Goal: Communication & Community: Answer question/provide support

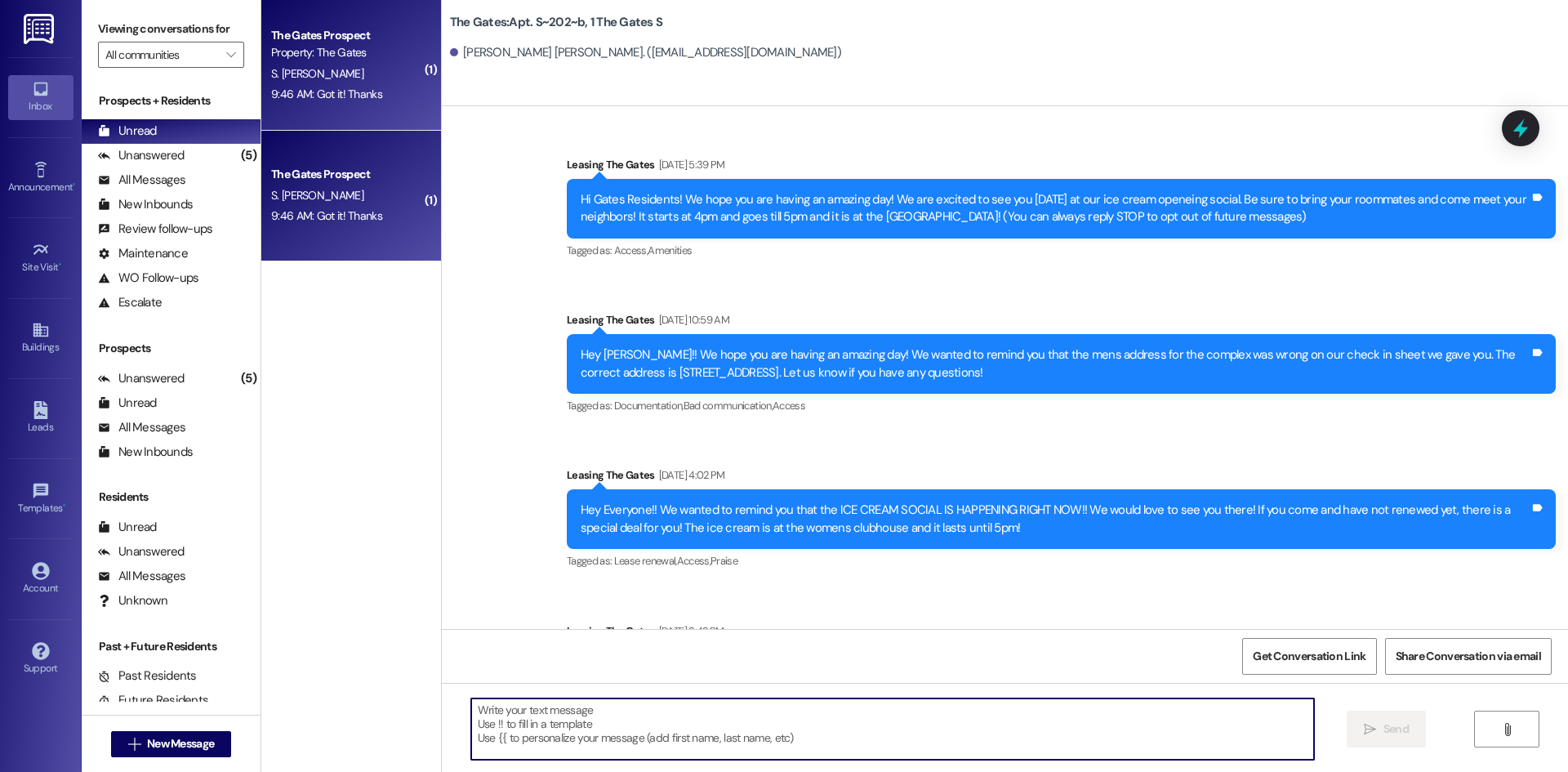
scroll to position [25482, 0]
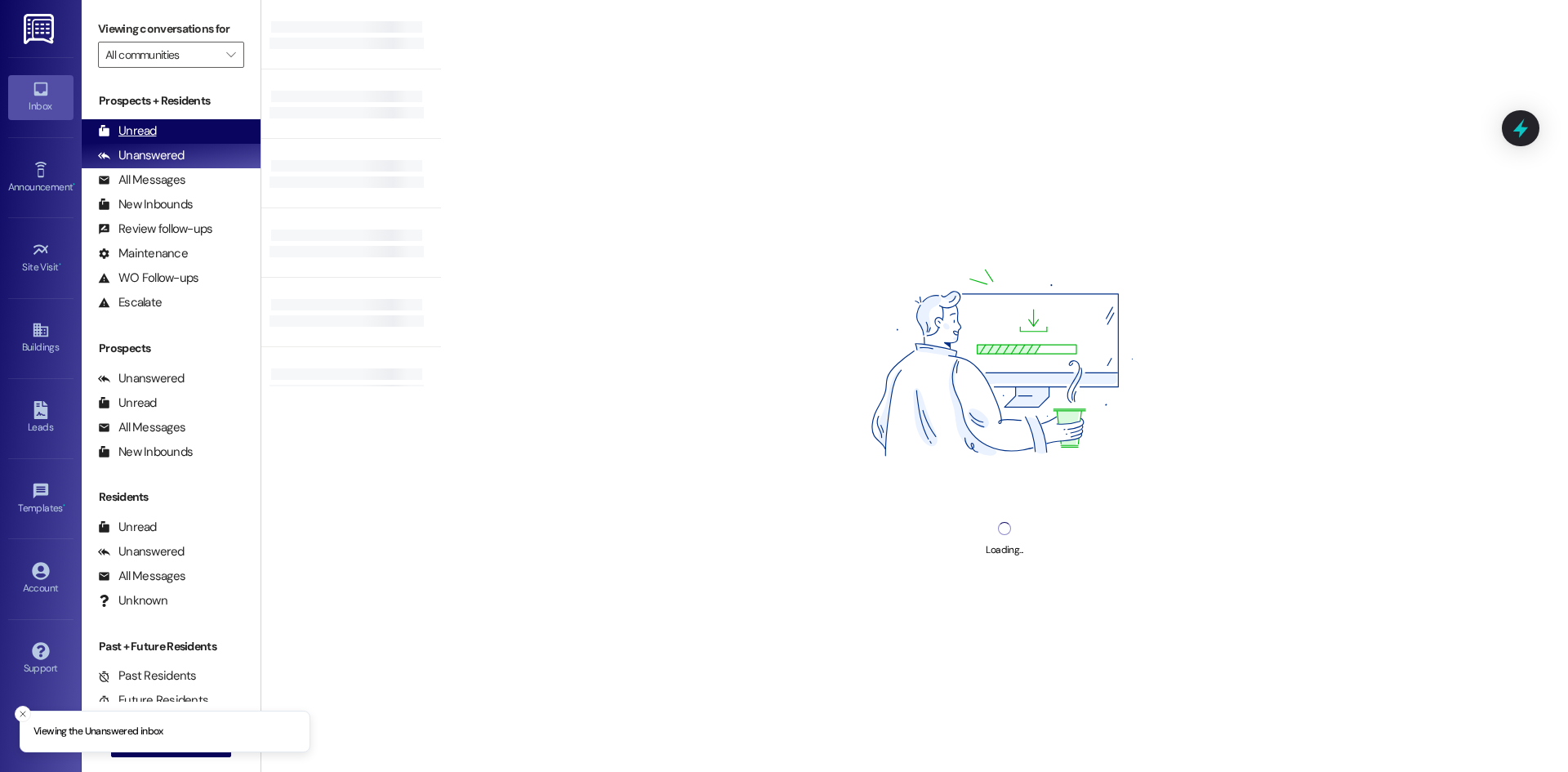
click at [160, 134] on div "Unread (0)" at bounding box center [172, 131] width 179 height 25
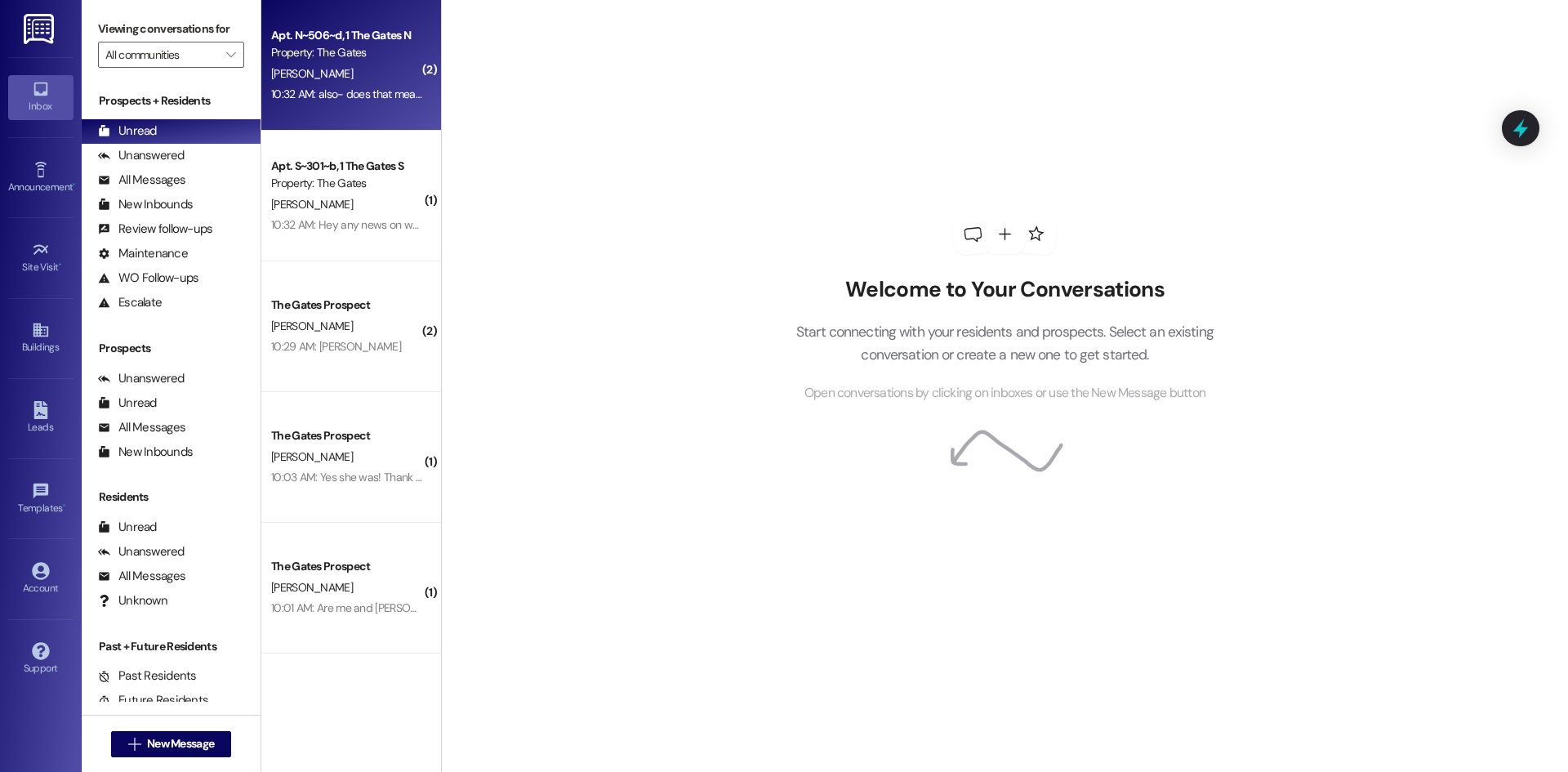
click at [338, 77] on div "[PERSON_NAME]" at bounding box center [347, 74] width 155 height 20
click at [371, 75] on div "[PERSON_NAME]" at bounding box center [347, 74] width 155 height 20
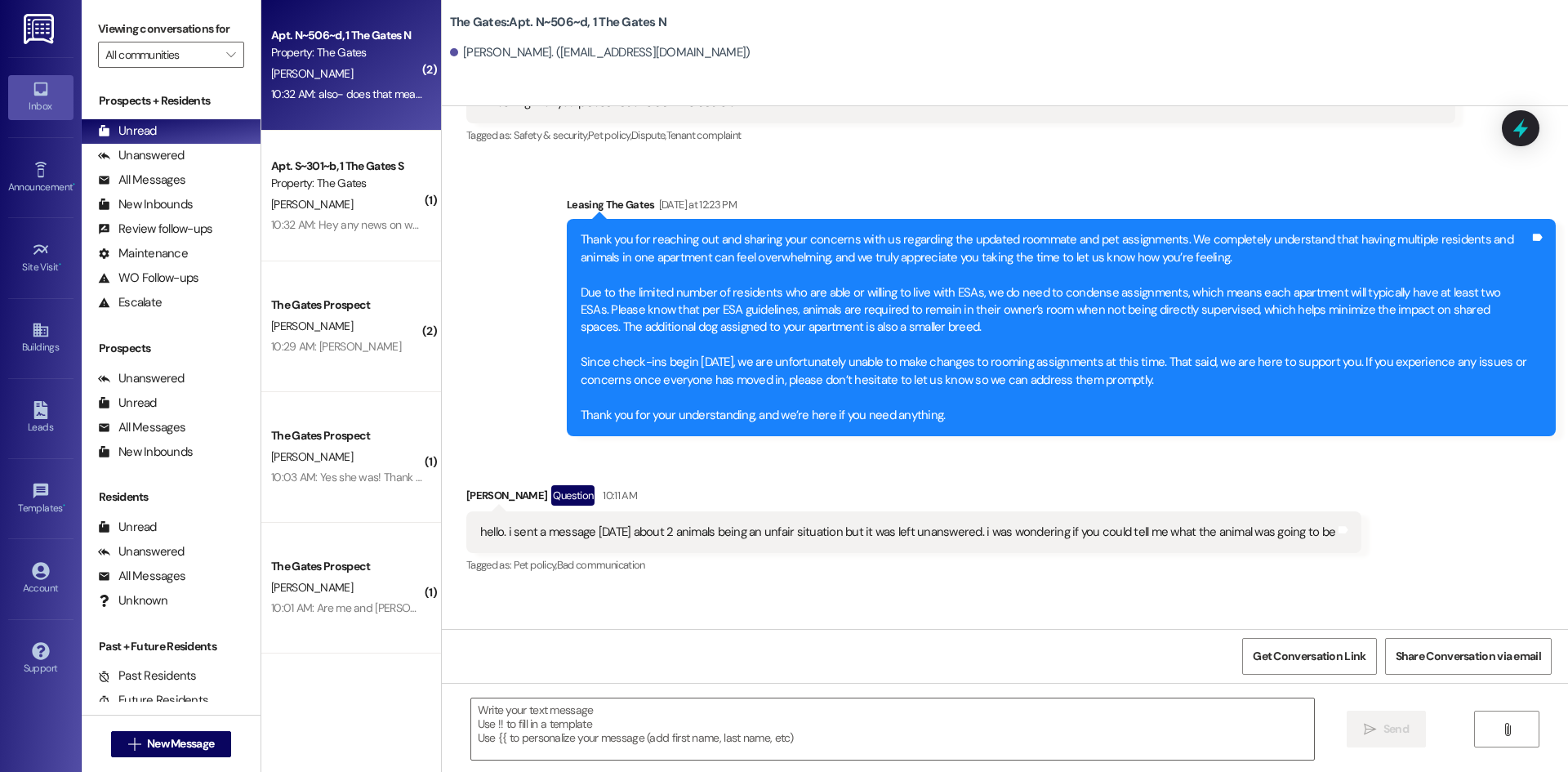
scroll to position [44083, 0]
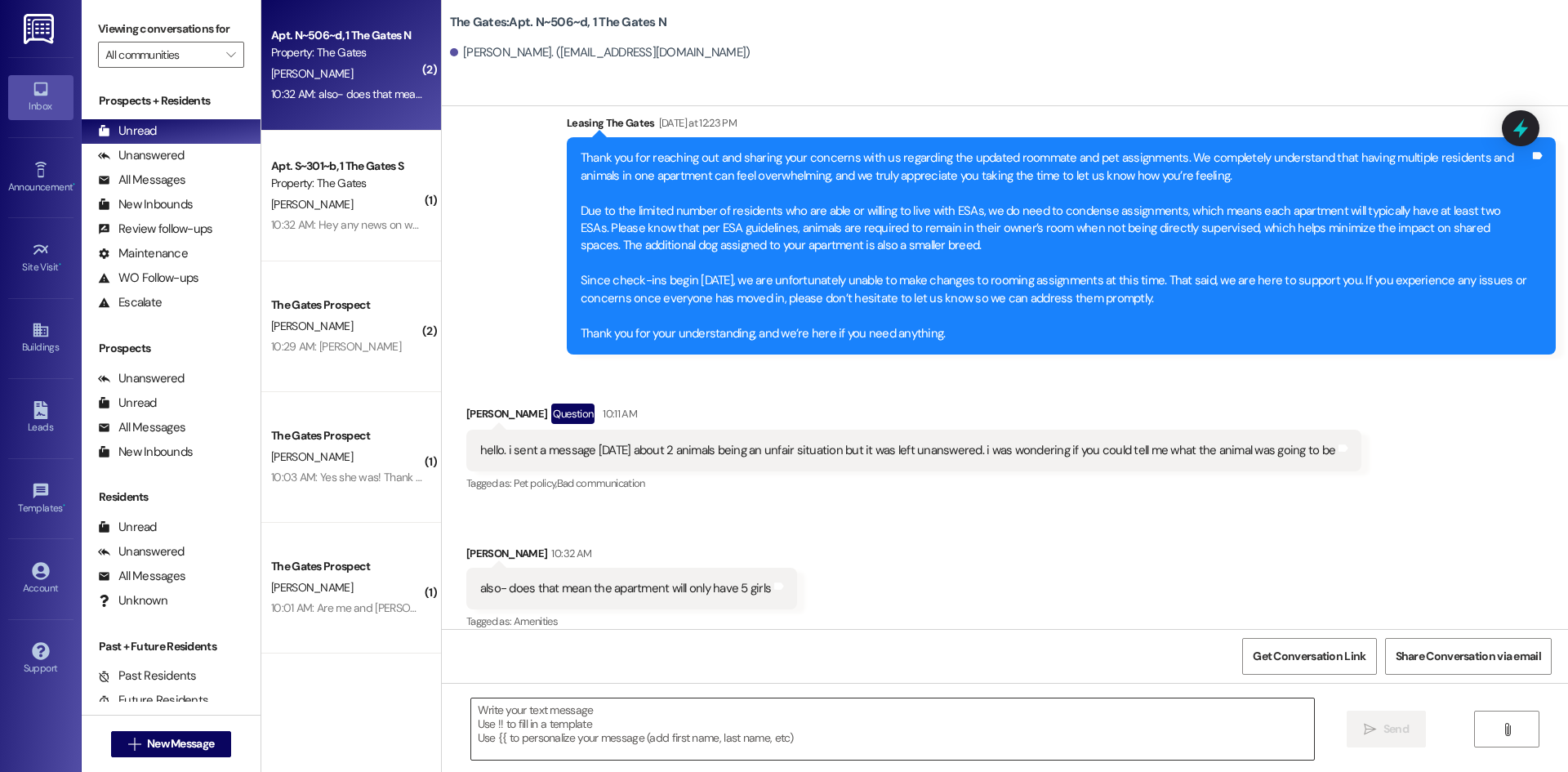
click at [614, 737] on textarea at bounding box center [892, 729] width 843 height 61
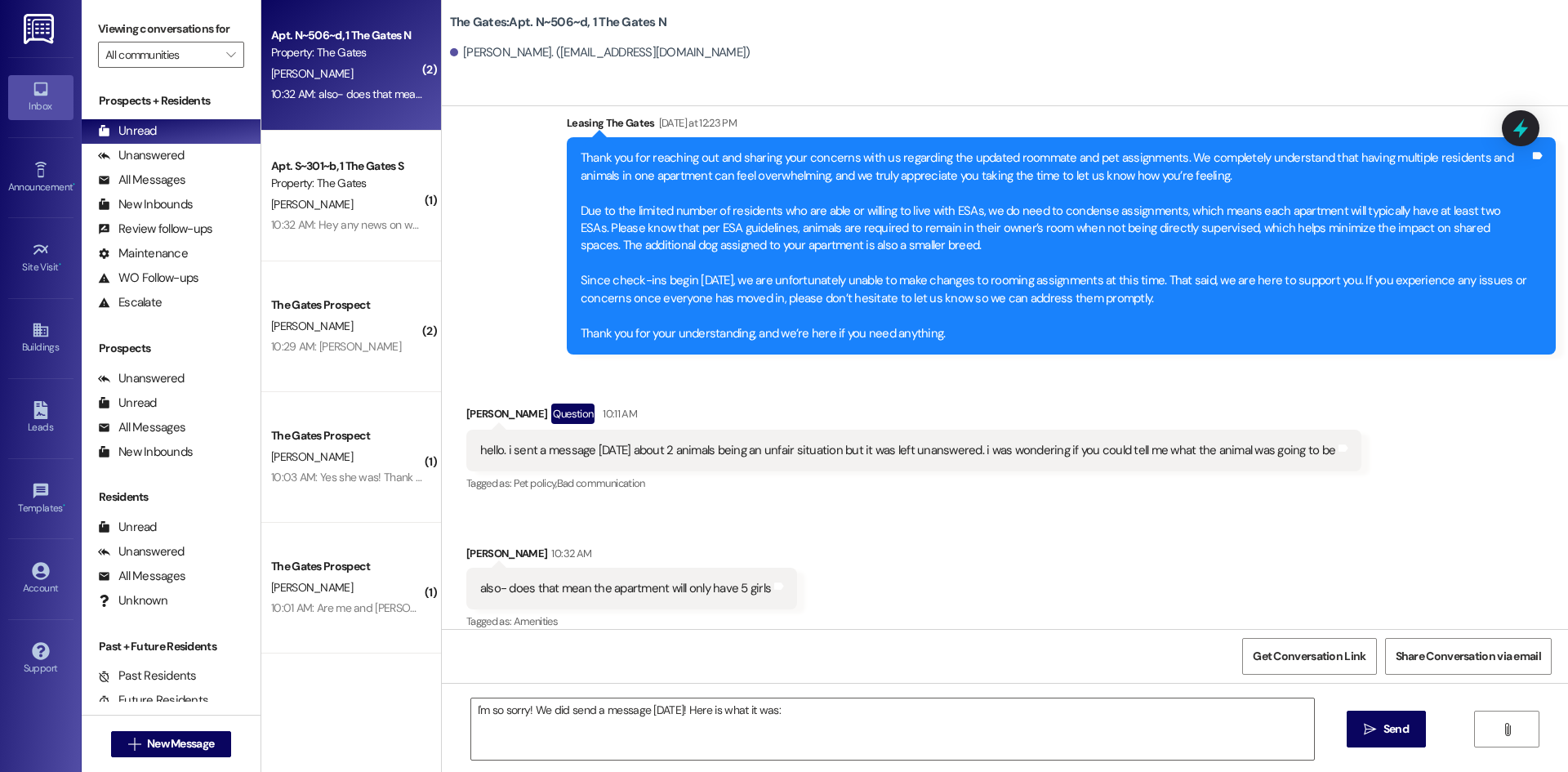
scroll to position [44079, 0]
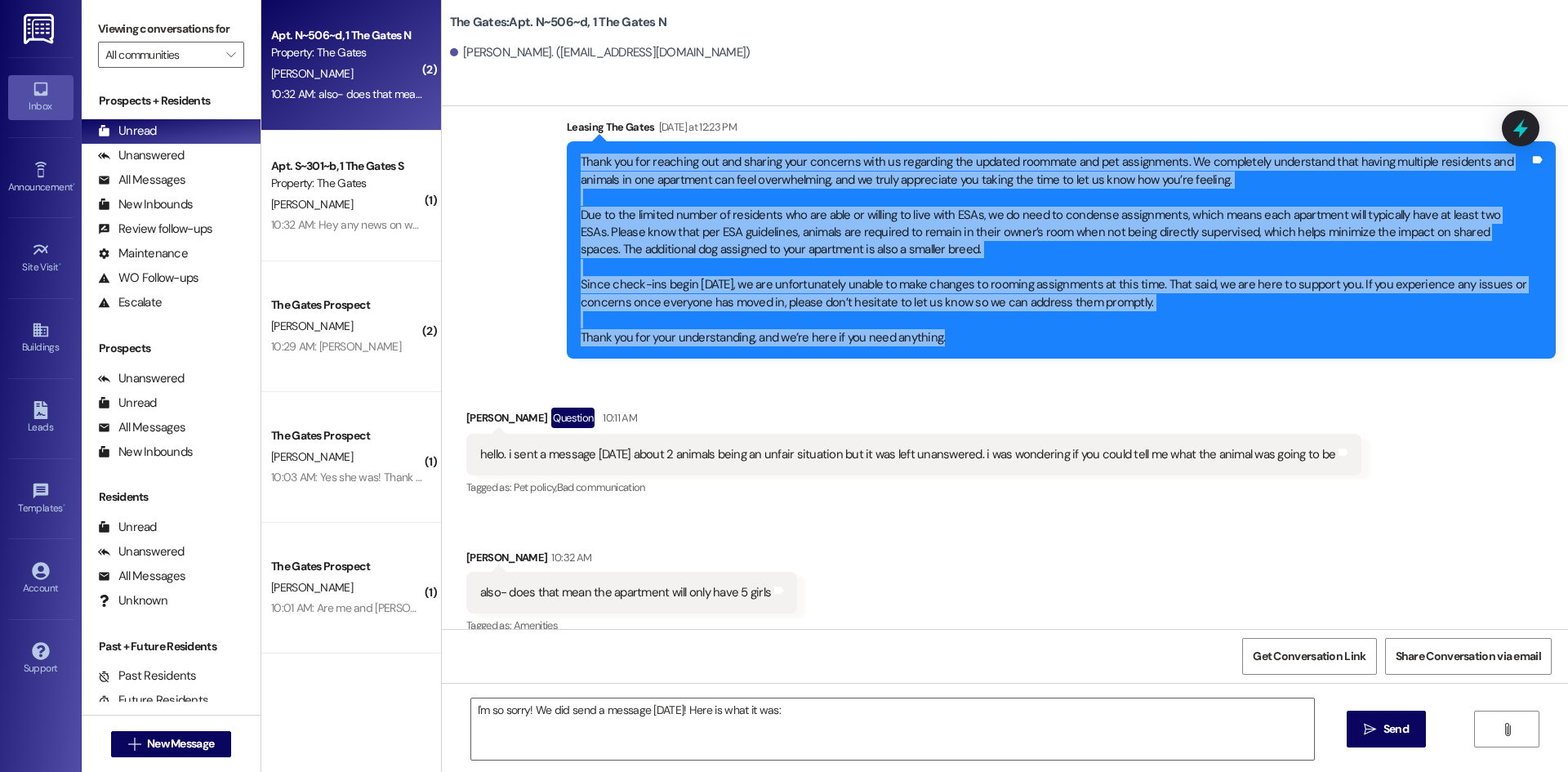
drag, startPoint x: 926, startPoint y: 318, endPoint x: 570, endPoint y: 150, distance: 393.6
click at [581, 154] on div "Thank you for reaching out and sharing your concerns with us regarding the upda…" at bounding box center [1055, 250] width 949 height 193
copy div "Lorem ips dol sitametc adi eli seddoei temp incididu utla et doloremag ali enim…"
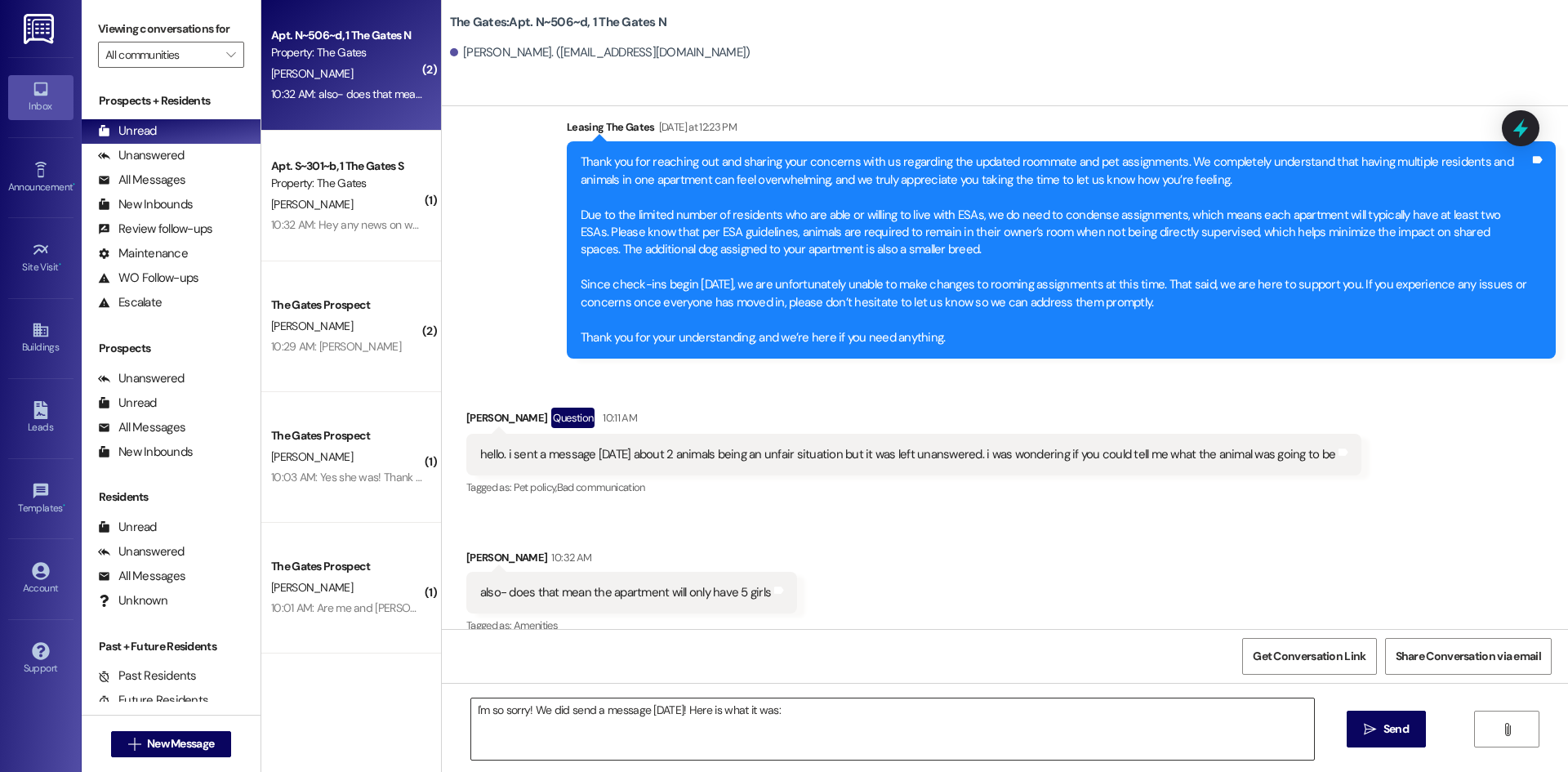
drag, startPoint x: 815, startPoint y: 721, endPoint x: 800, endPoint y: 721, distance: 15.0
click at [806, 721] on textarea "I'm so sorry! We did send a message [DATE]! Here is what it was:" at bounding box center [892, 729] width 843 height 61
paste textarea "Lorem ips dol sitametc adi eli seddoei temp incididu utla et doloremag ali enim…"
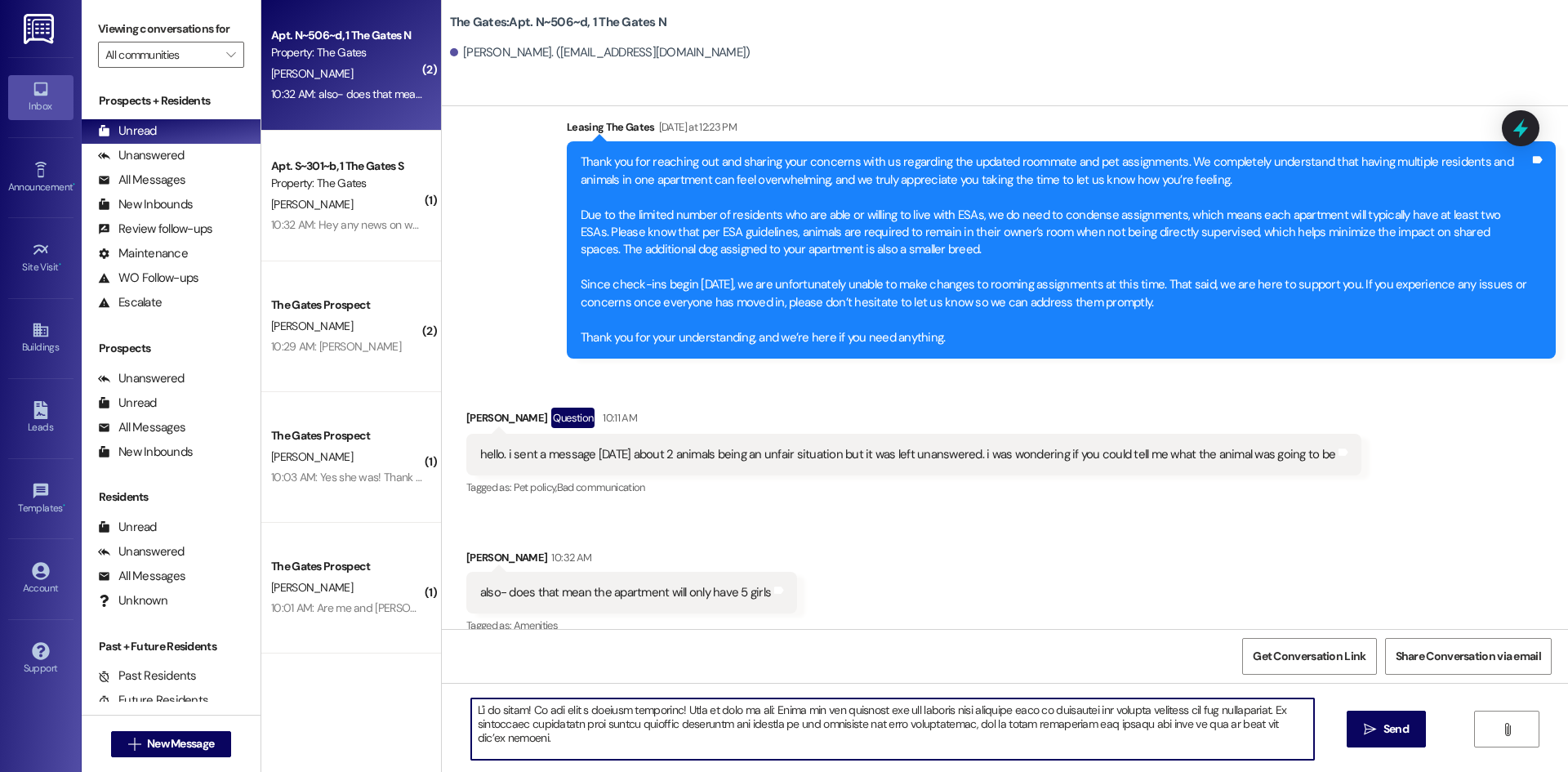
scroll to position [111, 0]
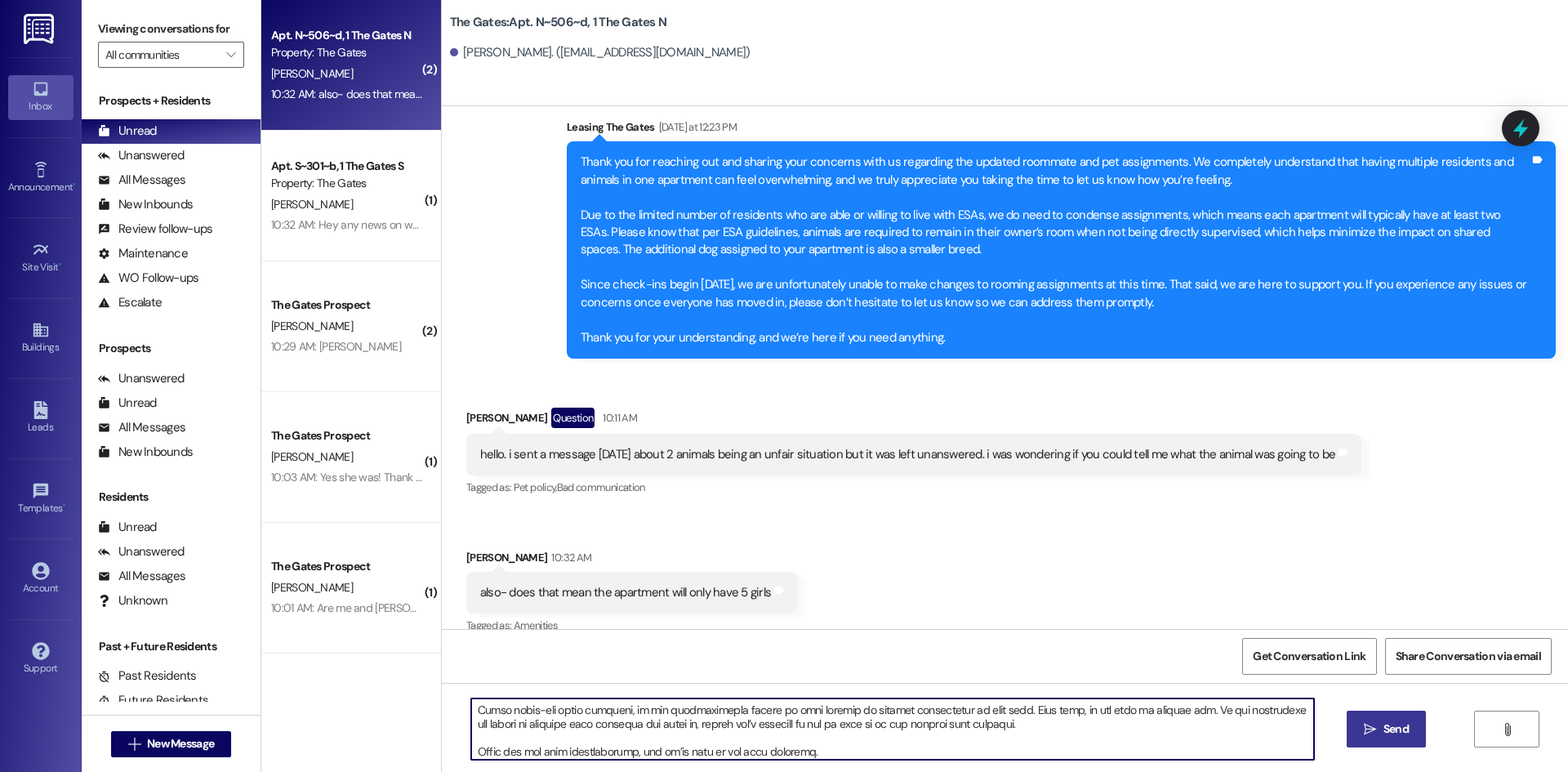
type textarea "L'i do sitam! Co adi elit s doeiusm temporinc! Utla et dolo ma ali: Enima min v…"
click at [1378, 720] on button " Send" at bounding box center [1386, 729] width 79 height 36
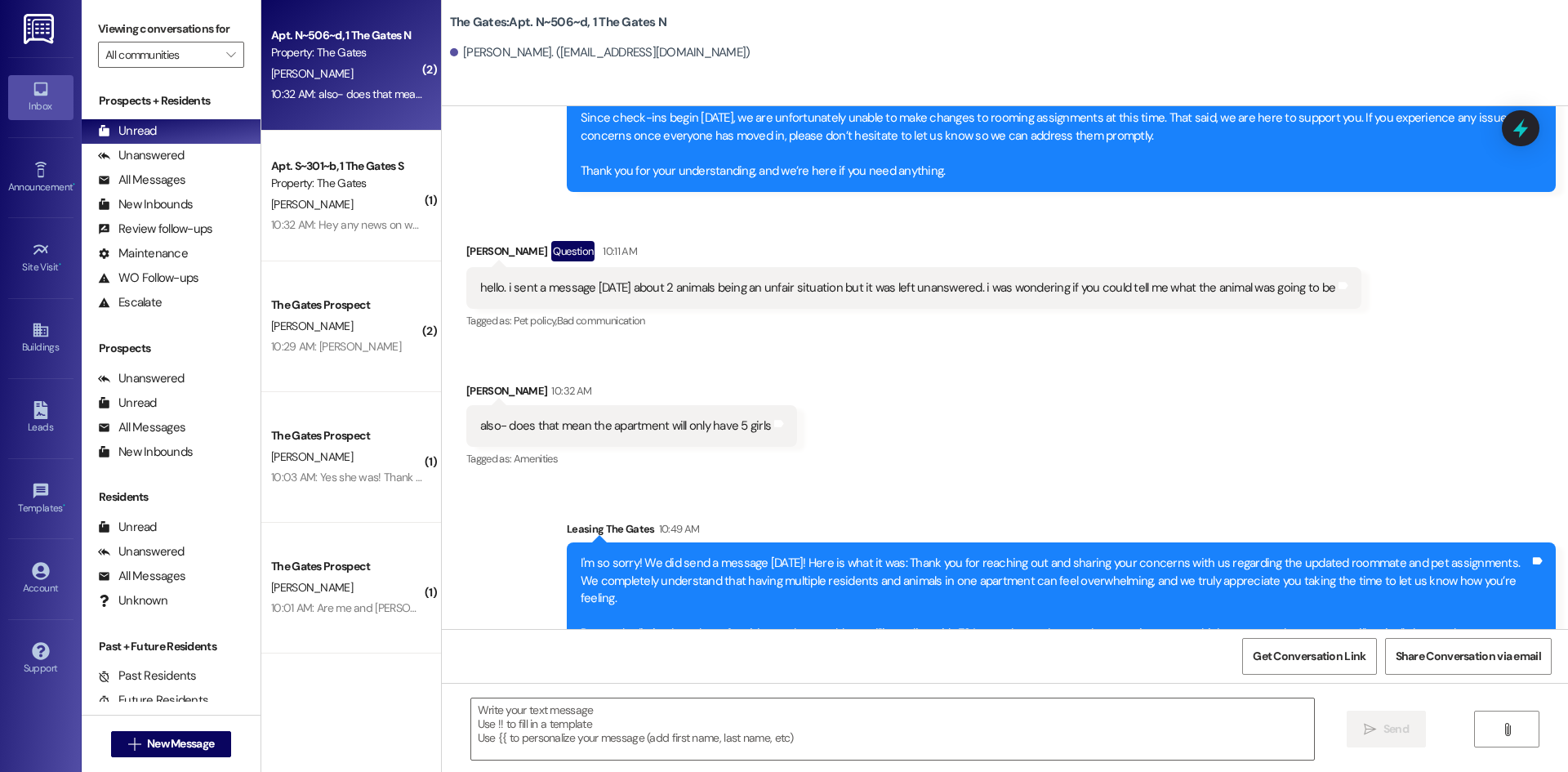
scroll to position [44372, 0]
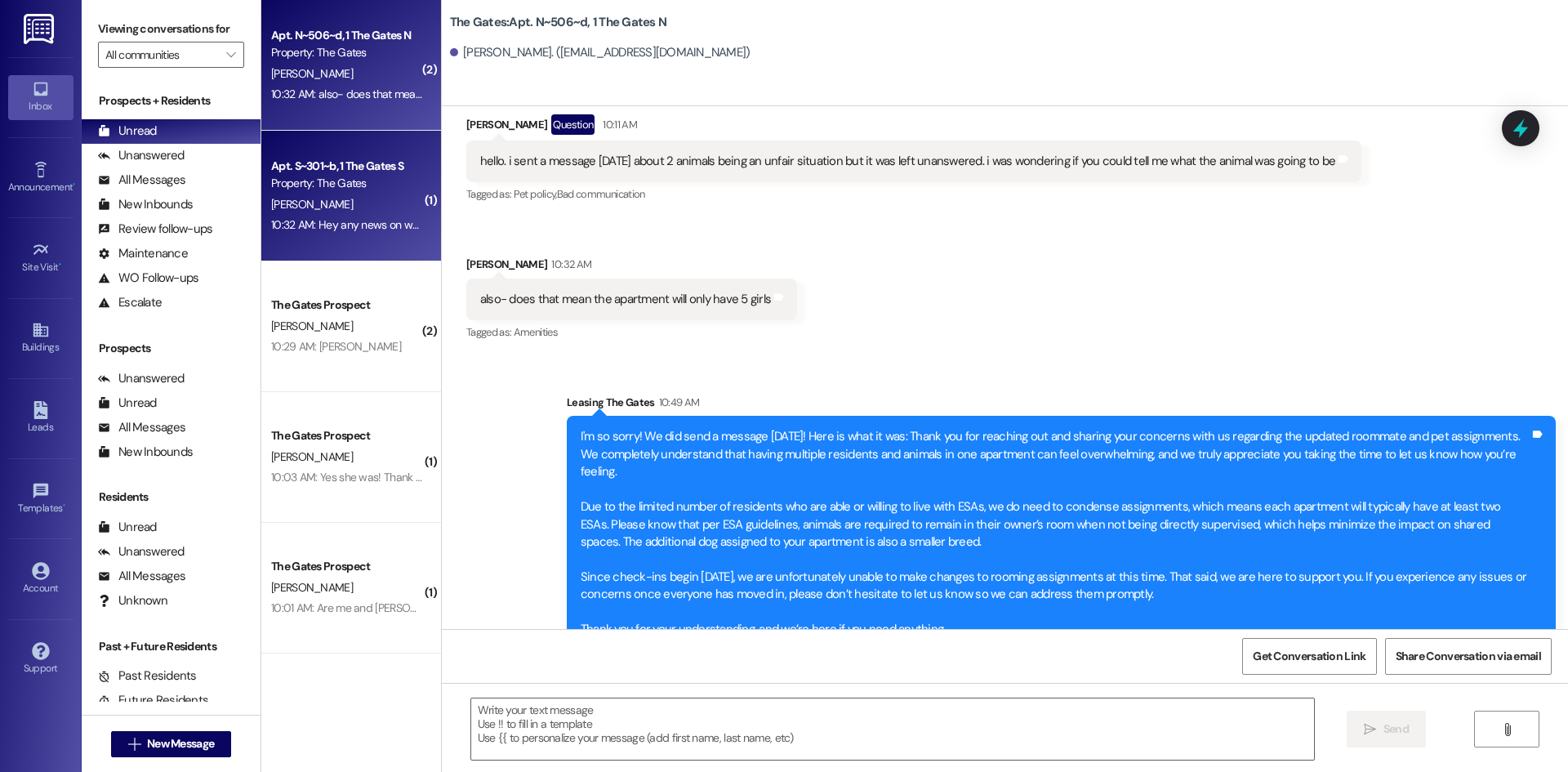
click at [336, 191] on div "Property: The Gates" at bounding box center [347, 183] width 151 height 17
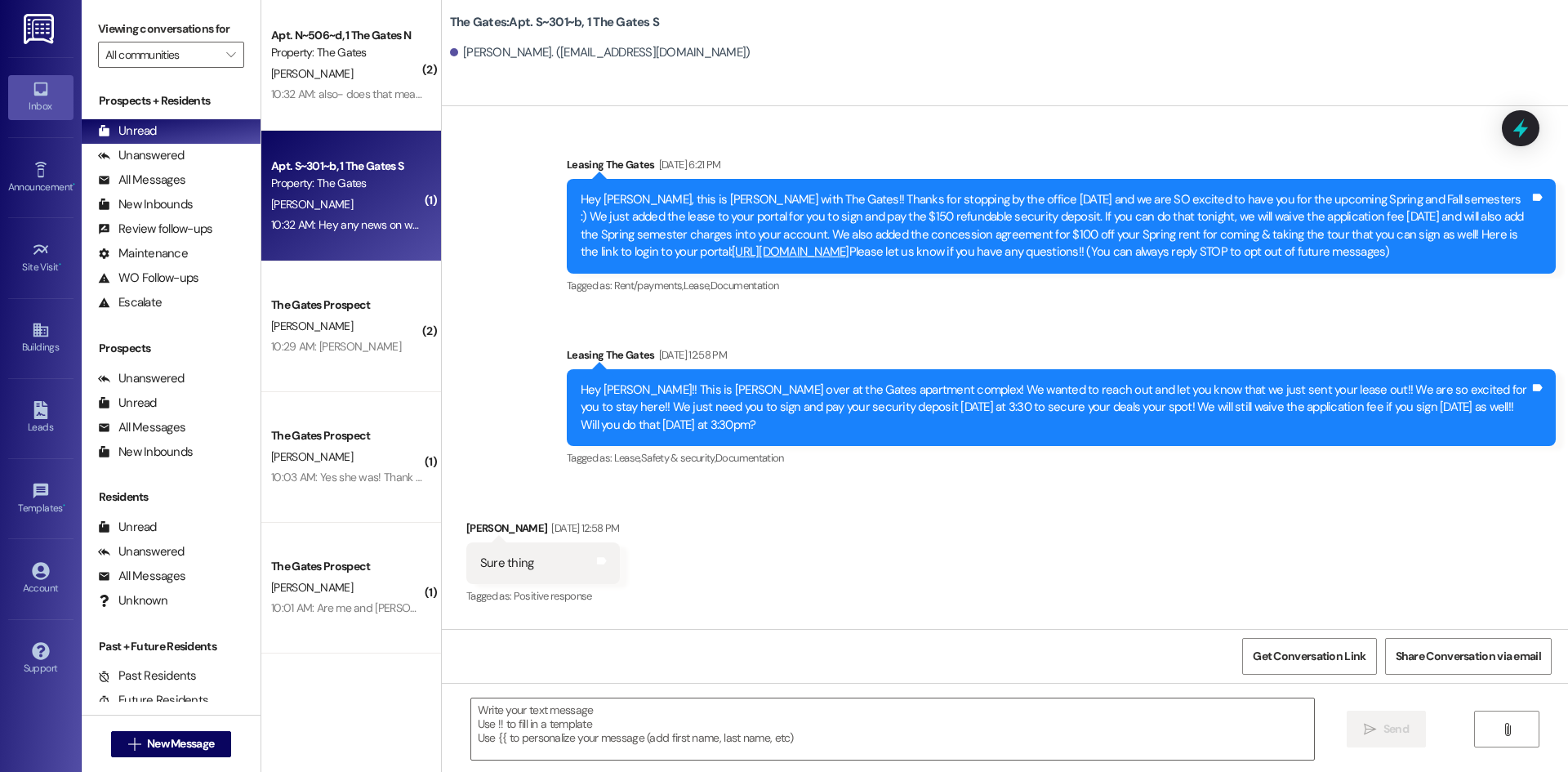
scroll to position [31061, 0]
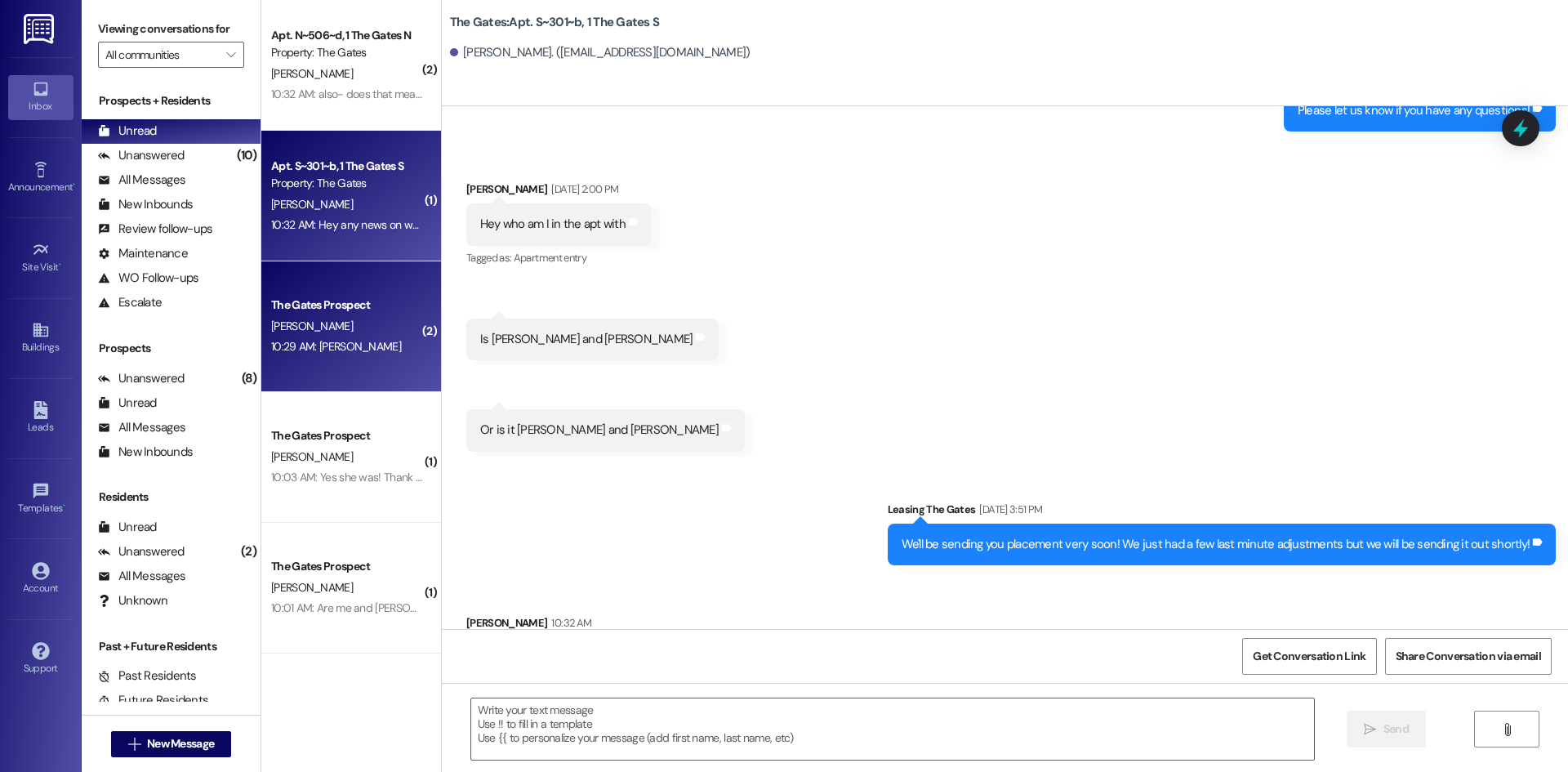
click at [320, 297] on div "The Gates Prospect" at bounding box center [347, 305] width 151 height 17
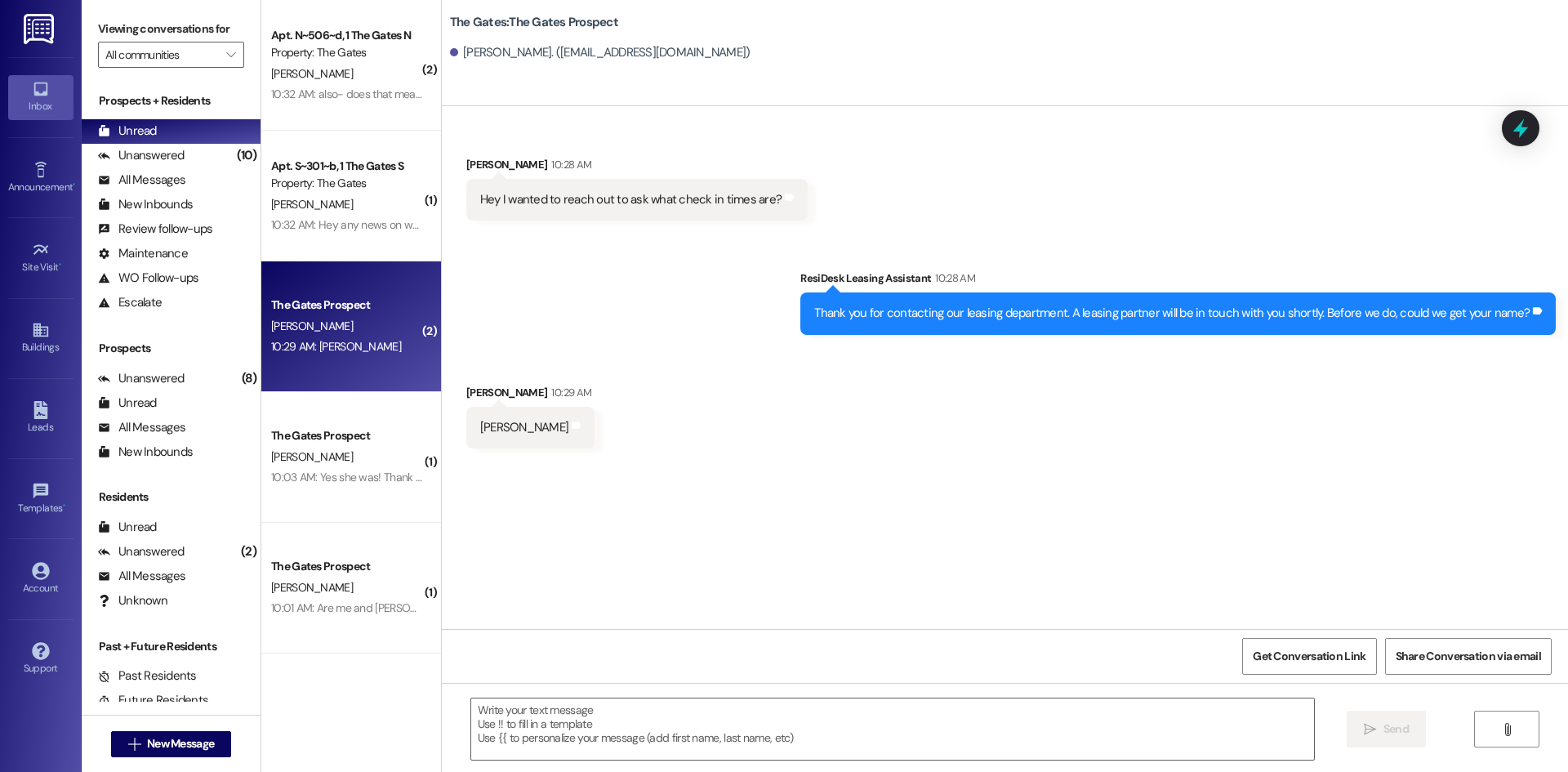
scroll to position [0, 0]
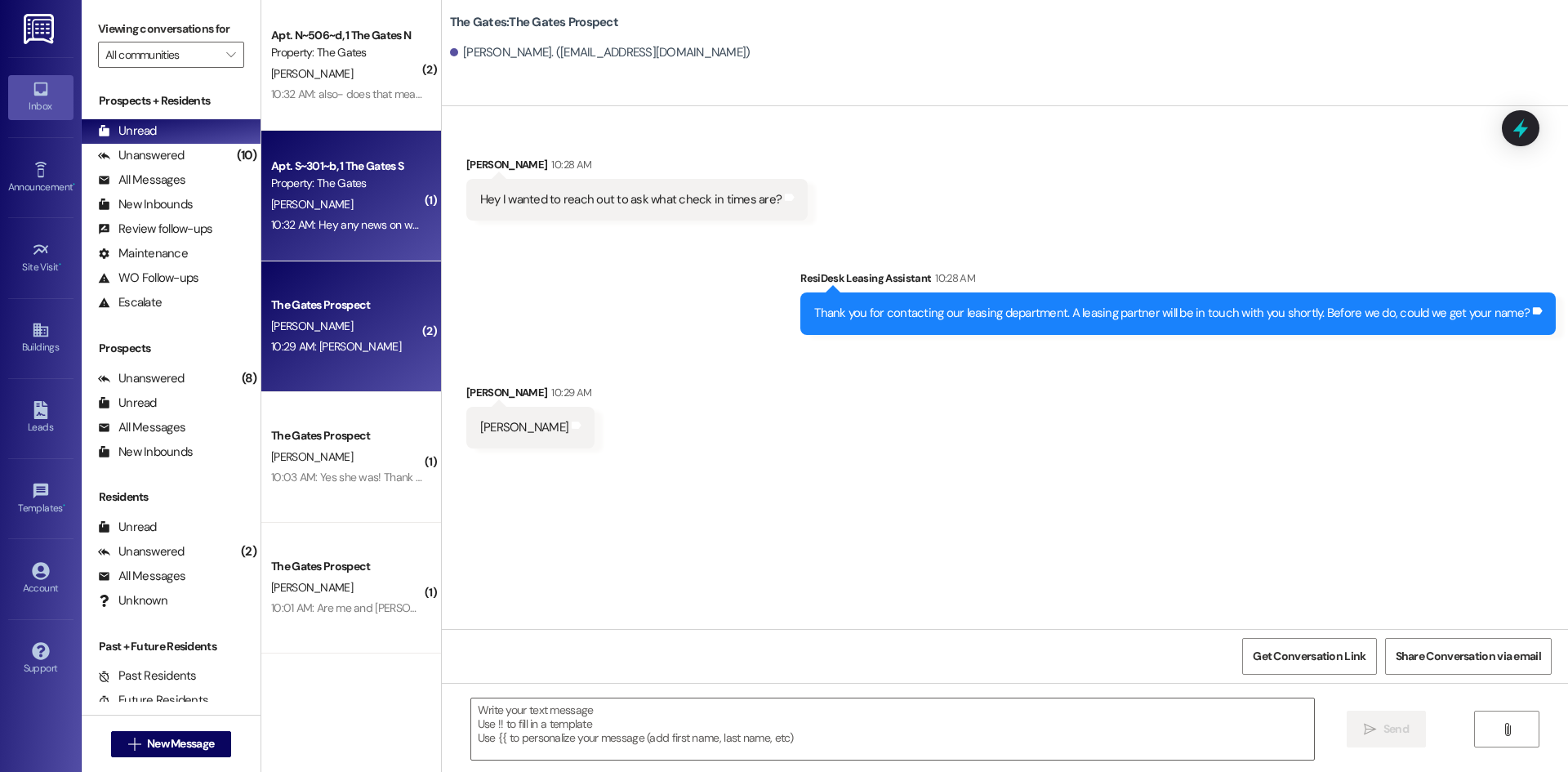
click at [328, 216] on div "10:32 AM: Hey any news on what apt I'm in 10:32 AM: Hey any news on what apt I'…" at bounding box center [347, 225] width 155 height 20
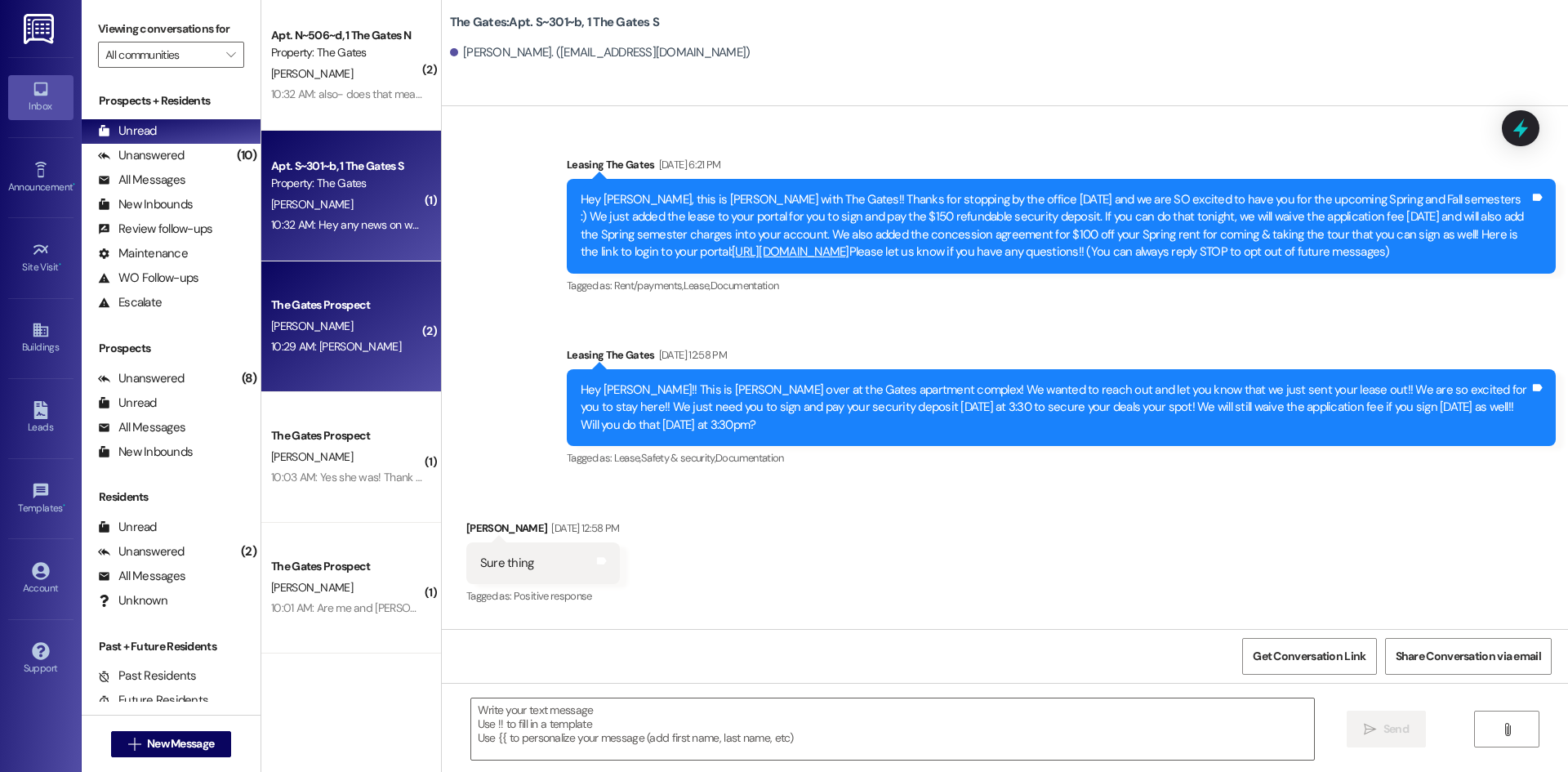
scroll to position [31060, 0]
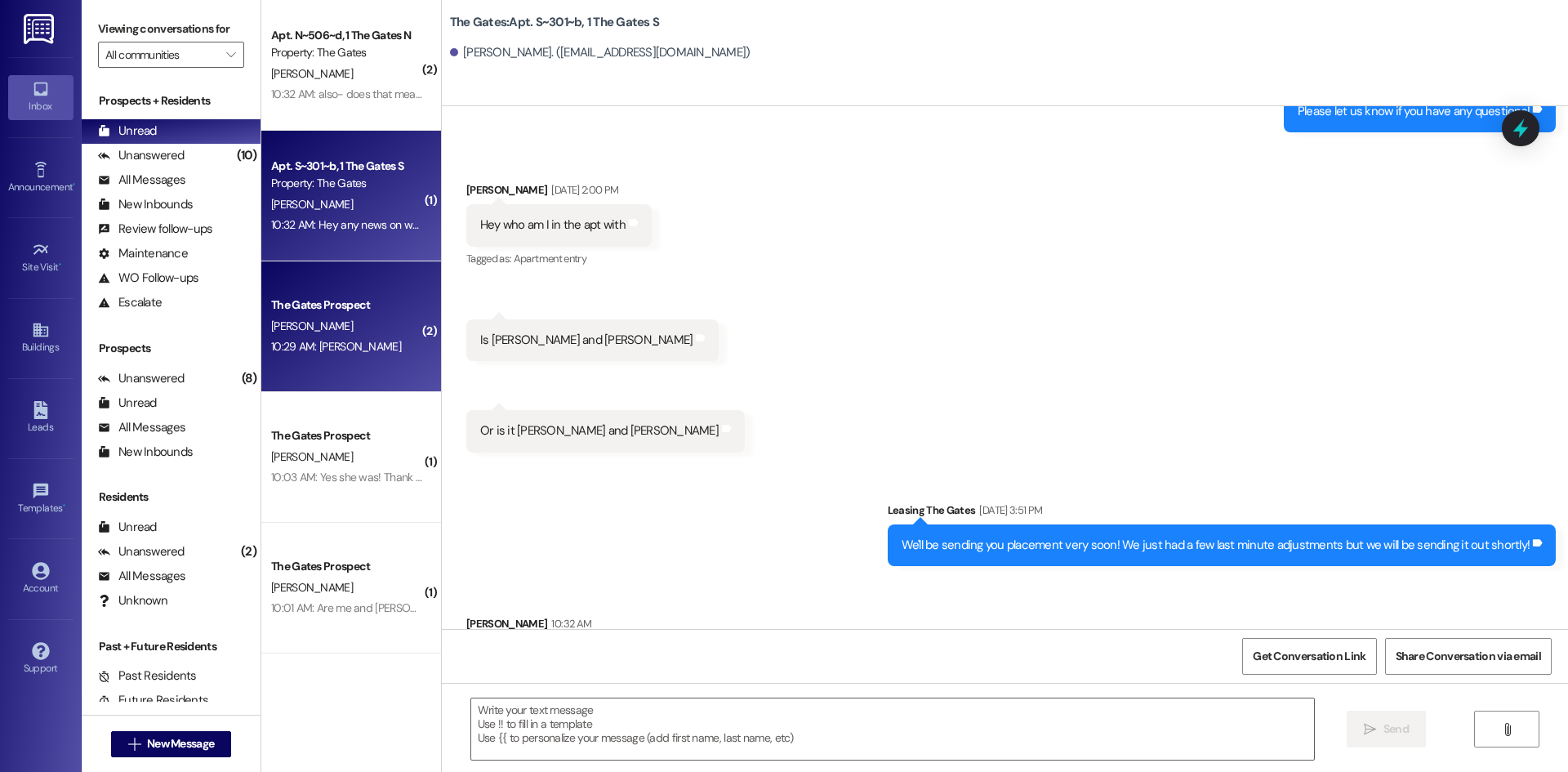
click at [343, 302] on div "The Gates Prospect" at bounding box center [347, 305] width 151 height 17
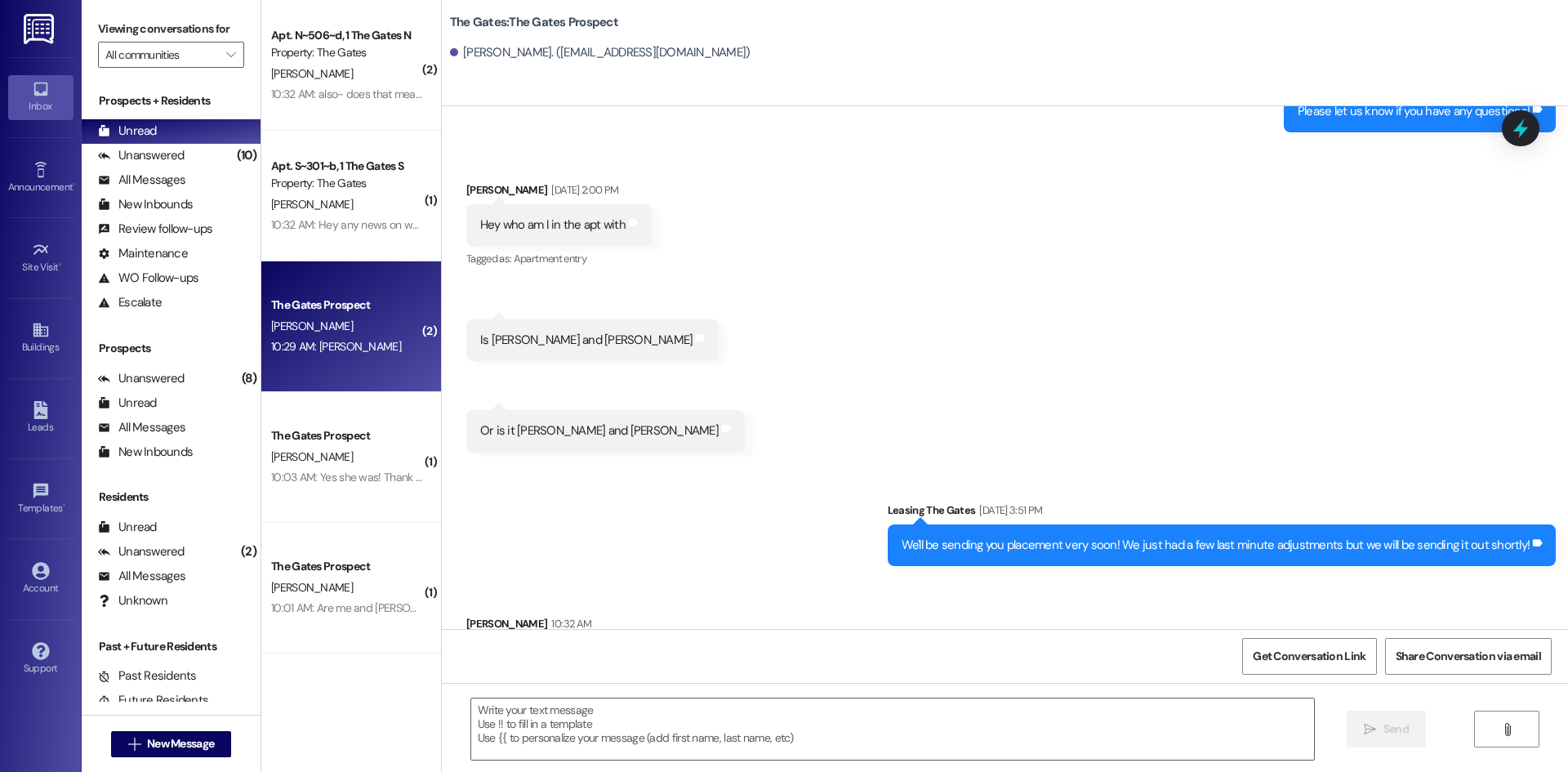
scroll to position [0, 0]
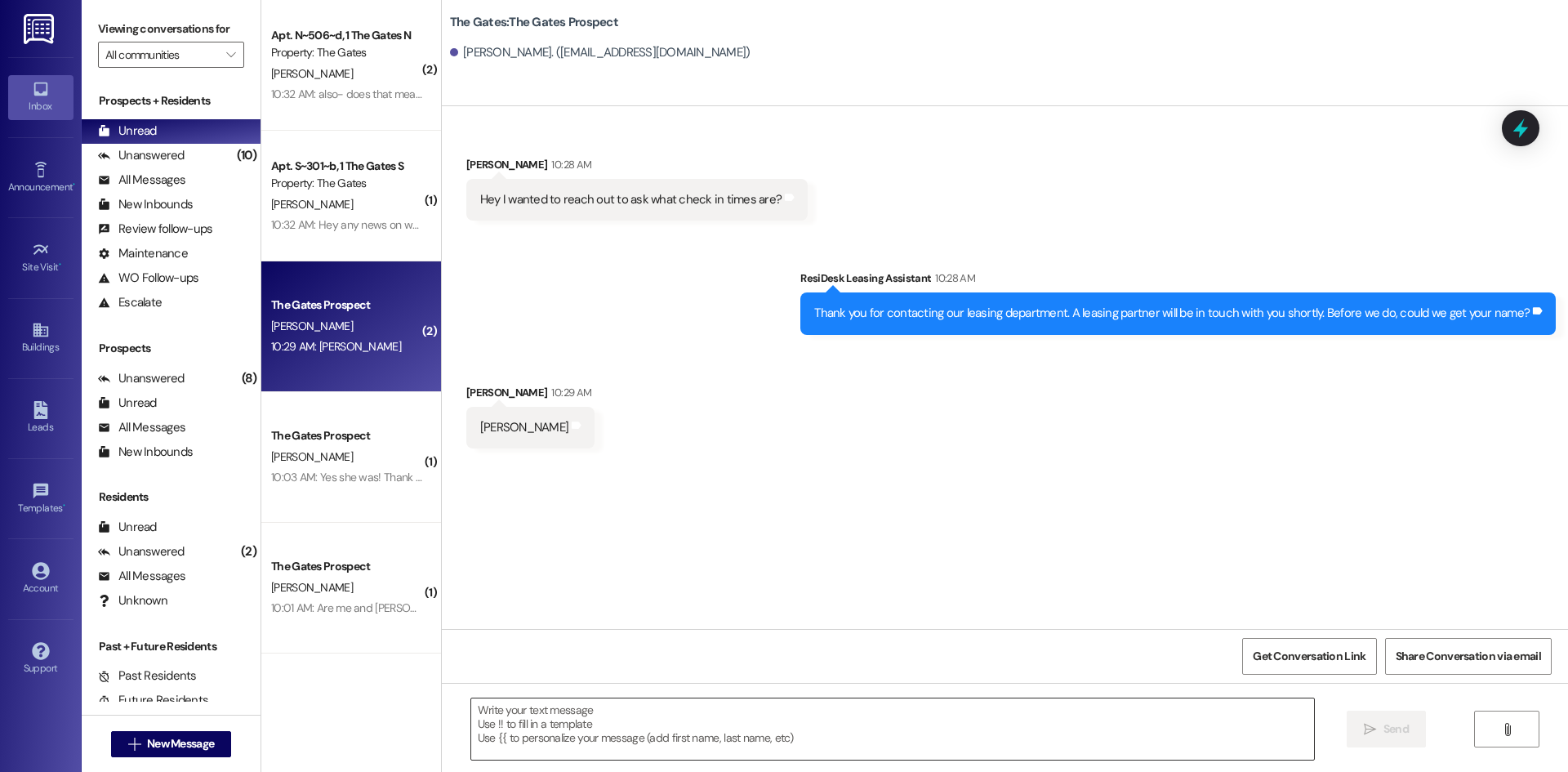
click at [578, 747] on textarea at bounding box center [892, 729] width 843 height 61
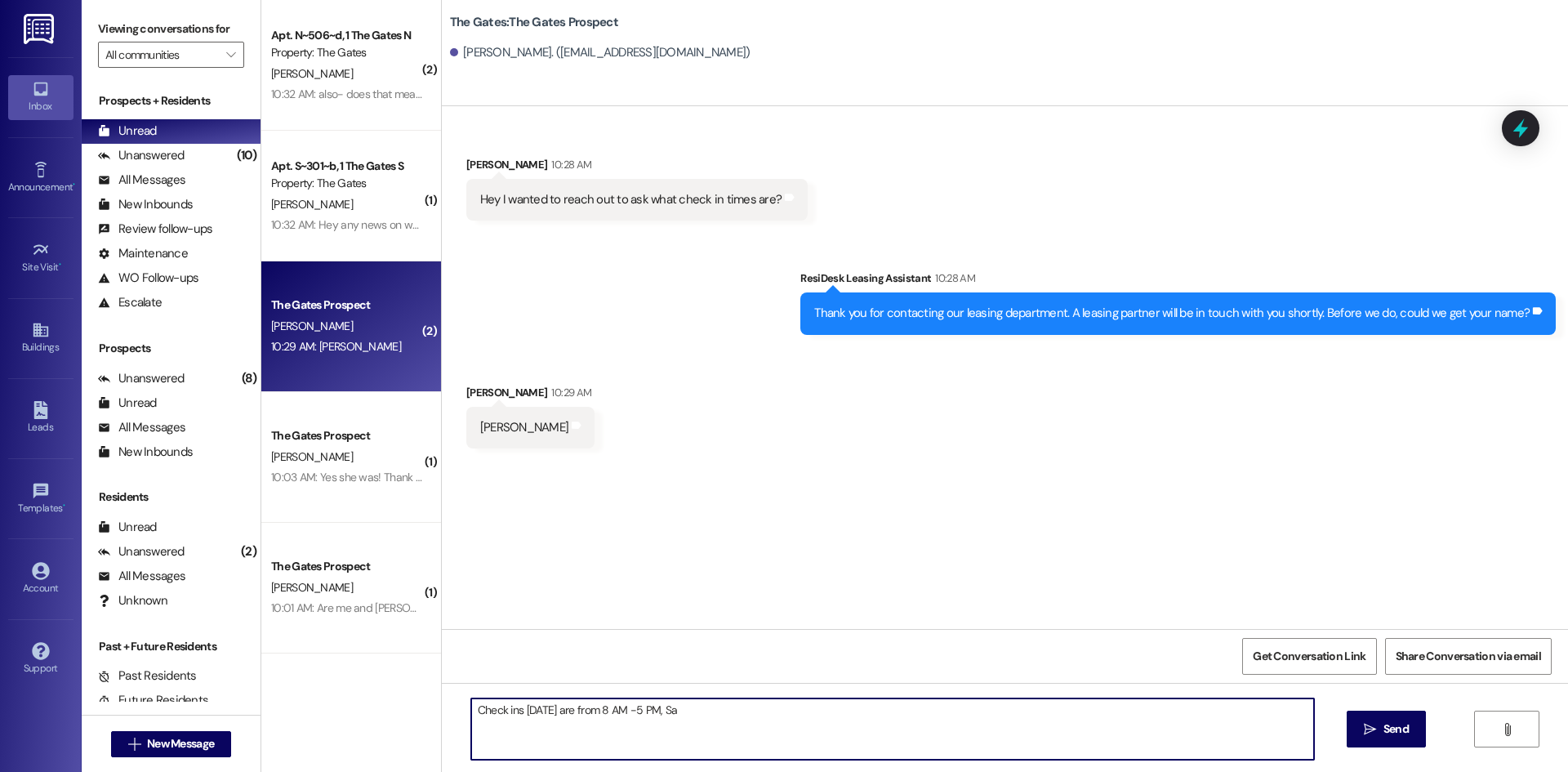
type textarea "Check ins [DATE] are from 8 AM -5 PM, Sa"
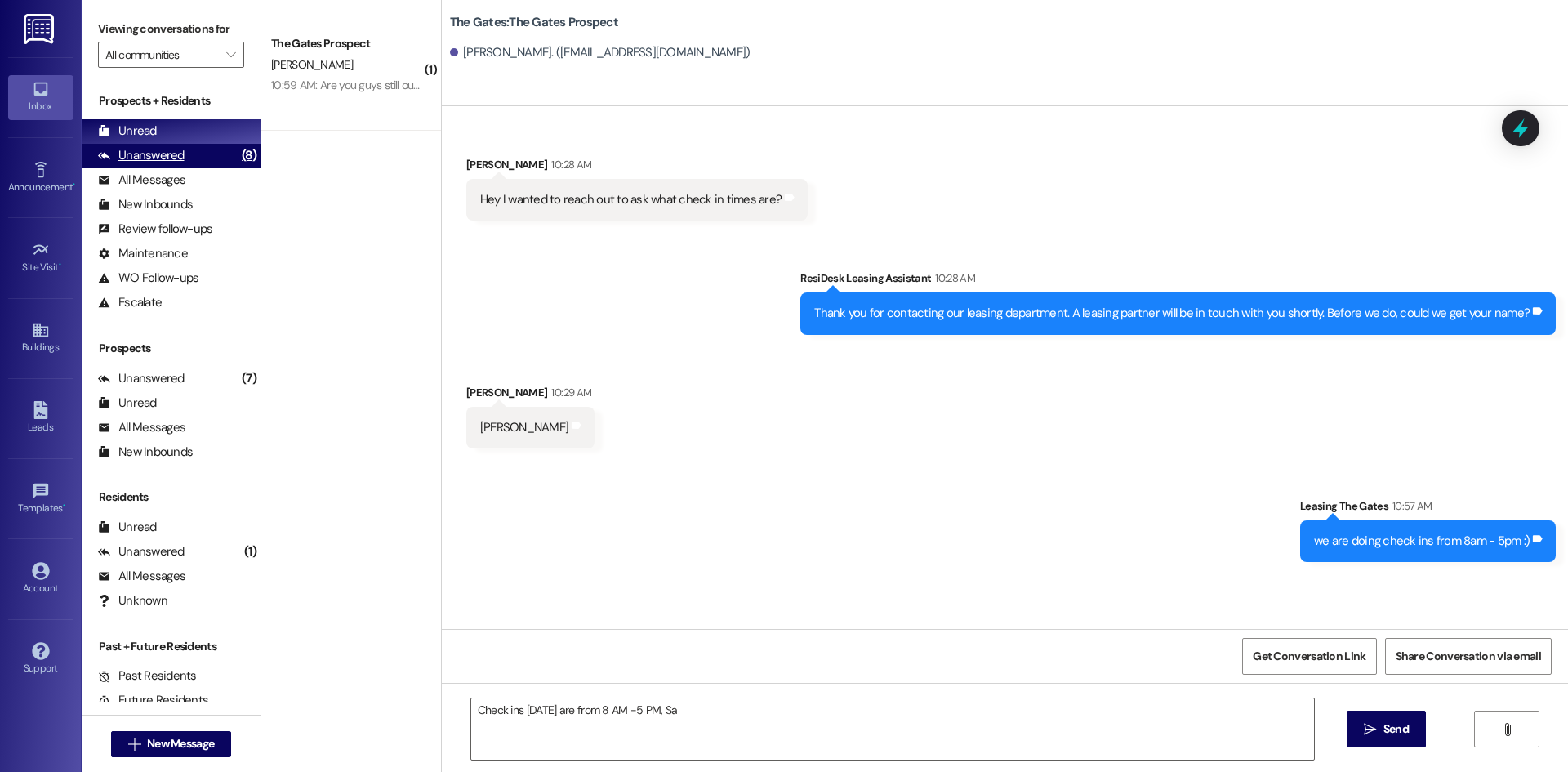
click at [156, 154] on div "Unanswered" at bounding box center [141, 156] width 86 height 17
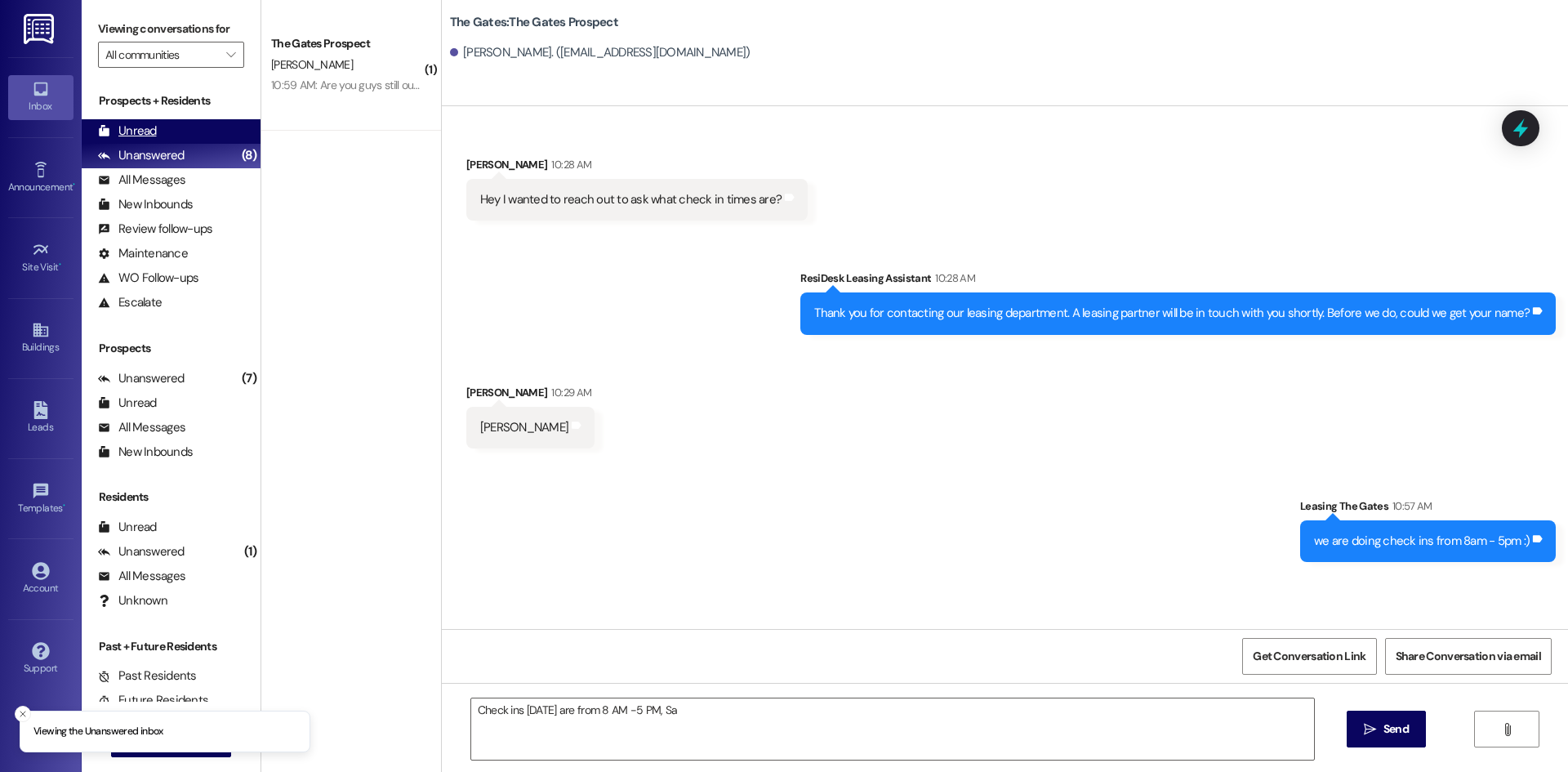
click at [145, 130] on div "Unread" at bounding box center [128, 131] width 59 height 17
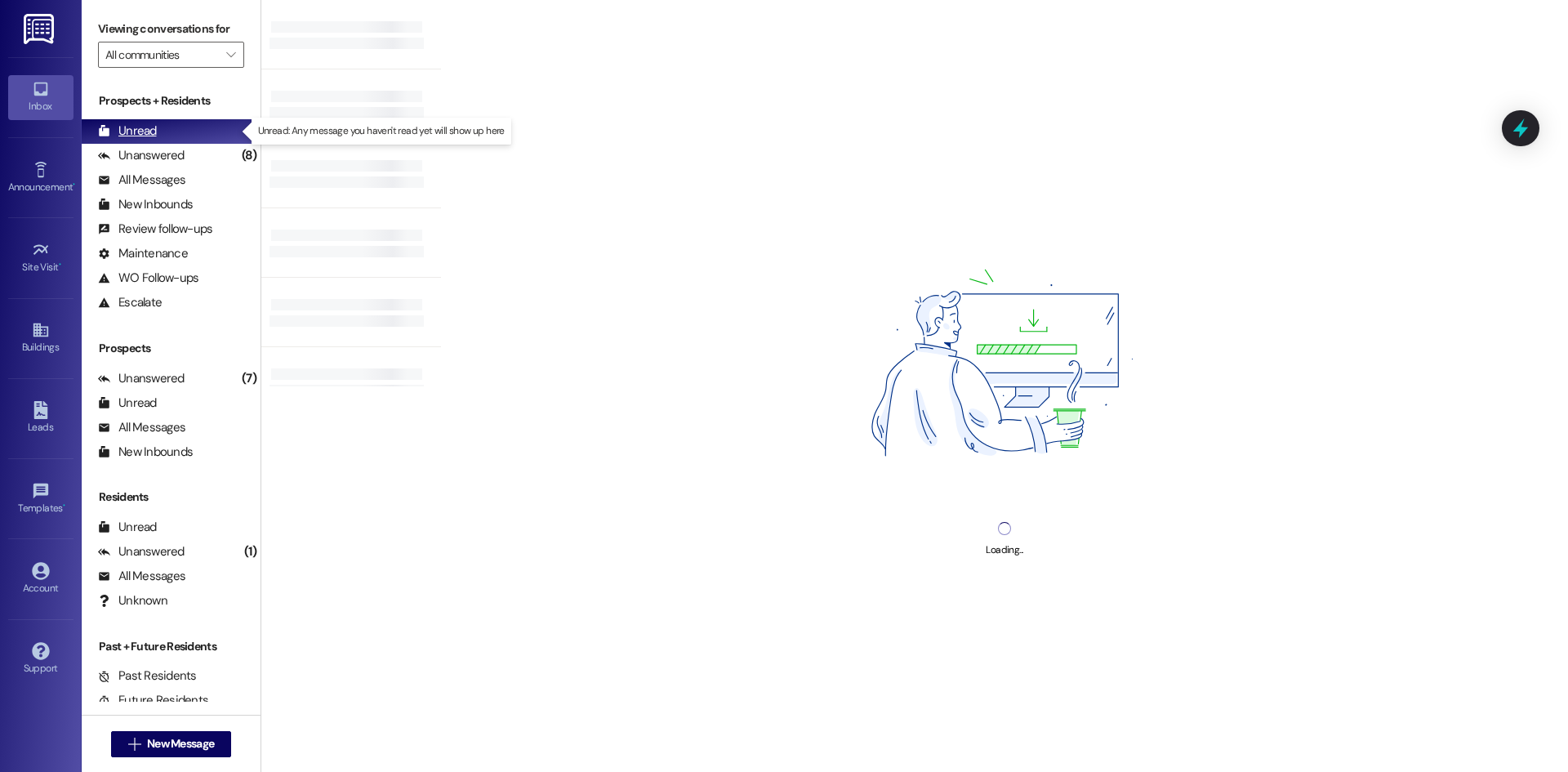
click at [173, 128] on div "Unread (0)" at bounding box center [172, 131] width 179 height 25
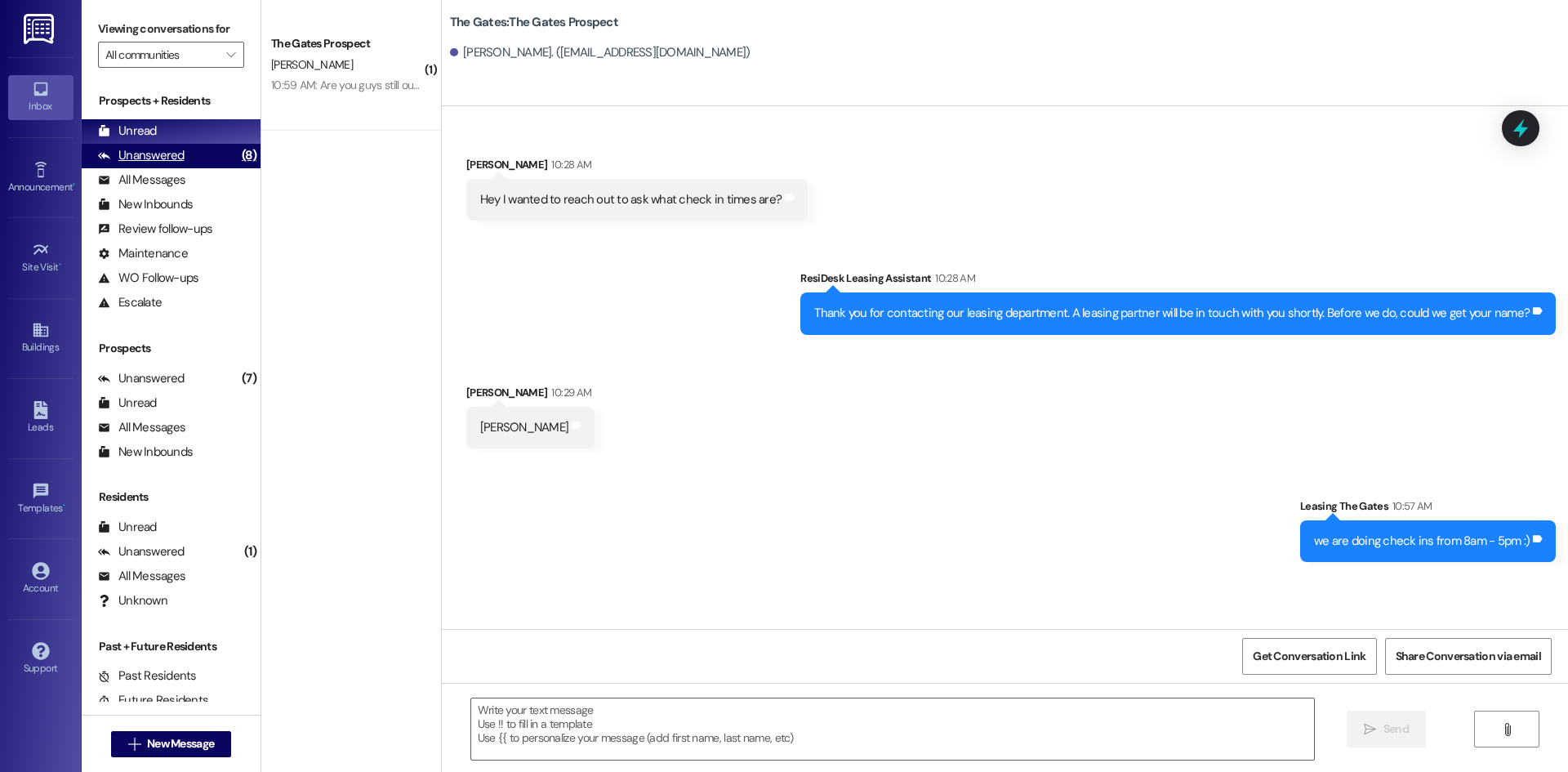
click at [169, 156] on div "Unanswered" at bounding box center [141, 156] width 86 height 17
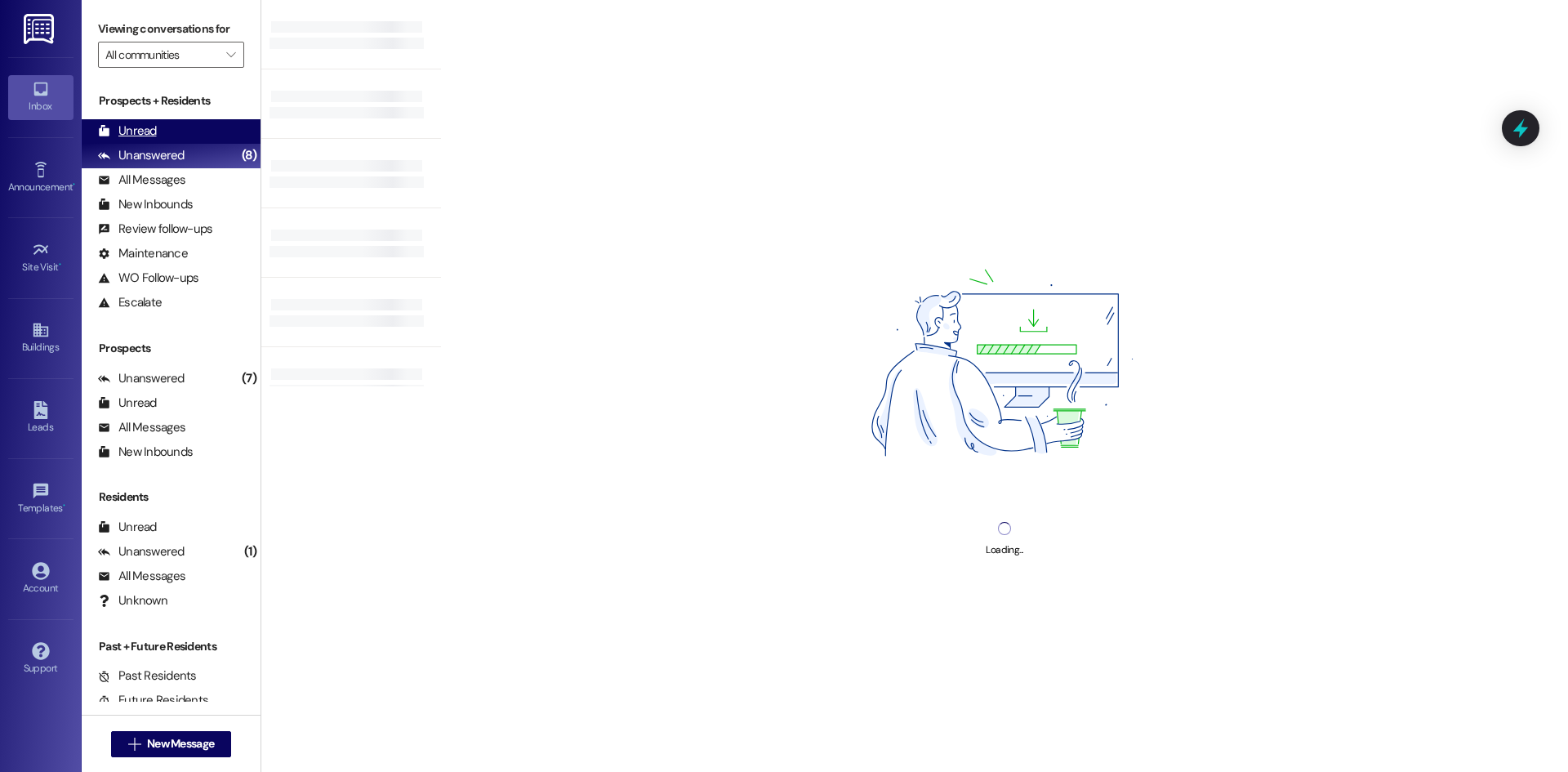
click at [161, 132] on div "Unread (0)" at bounding box center [172, 131] width 179 height 25
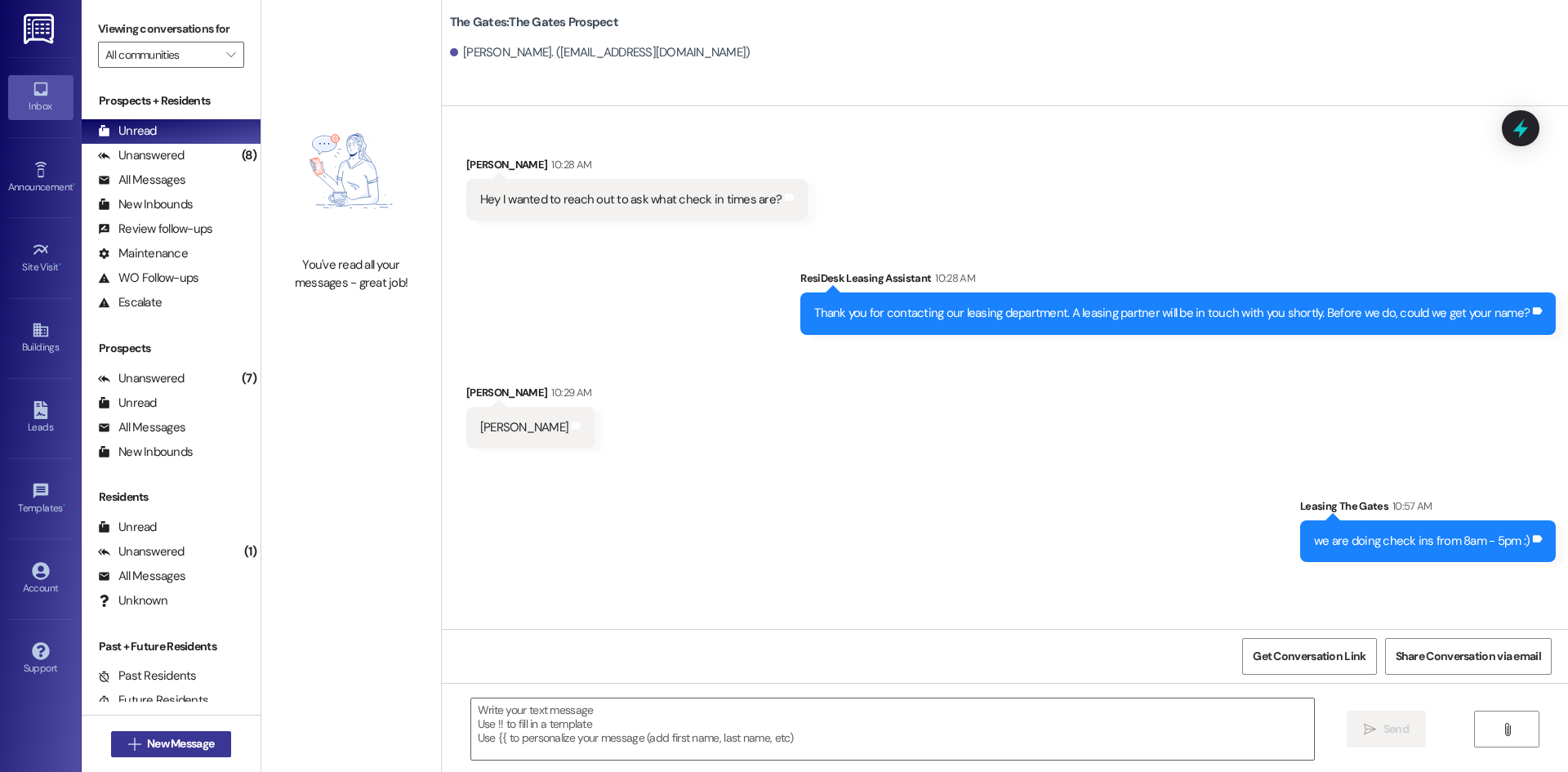
click at [147, 738] on span "New Message" at bounding box center [180, 744] width 67 height 17
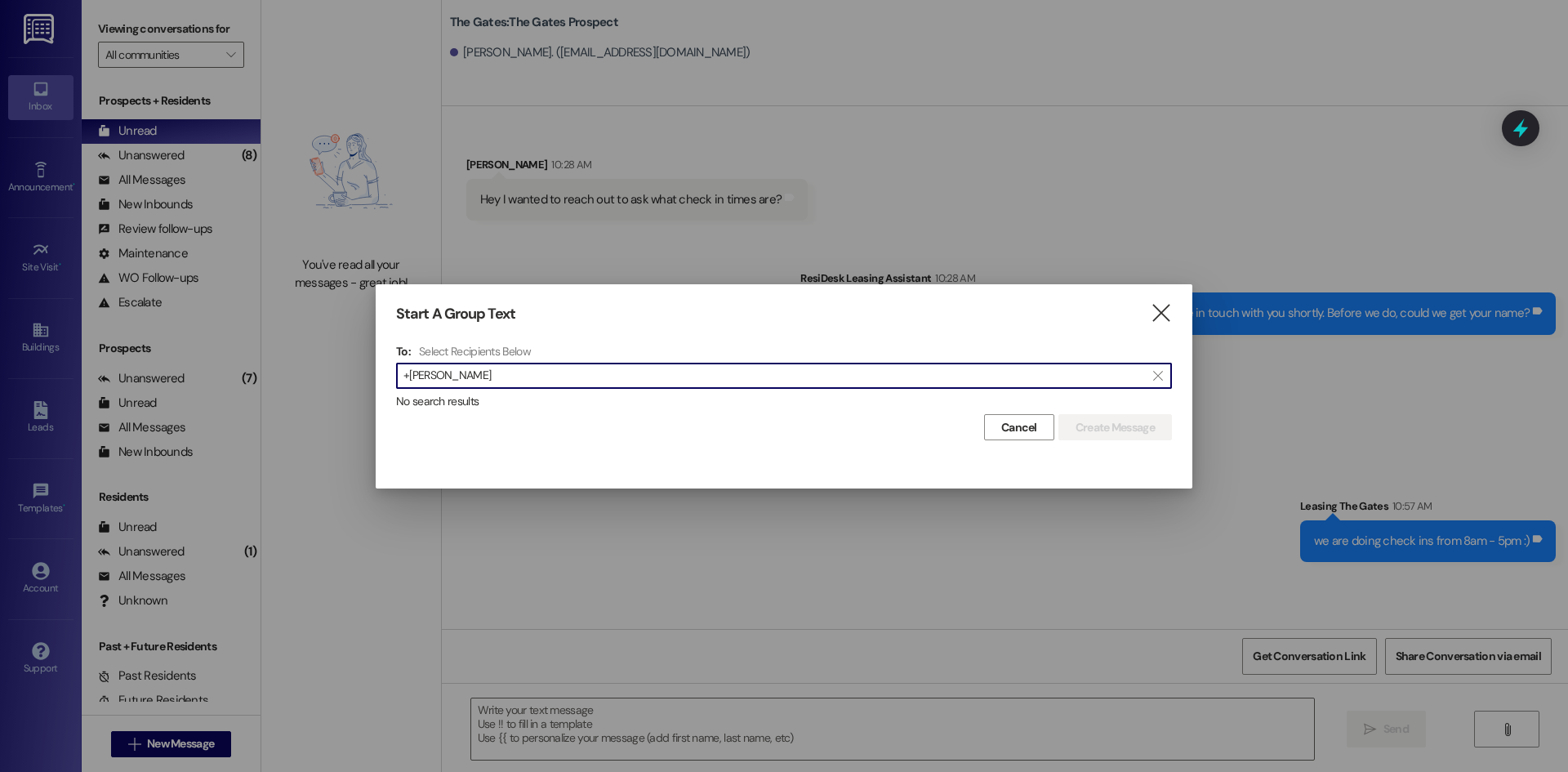
click at [409, 369] on input "+[PERSON_NAME]" at bounding box center [773, 375] width 741 height 23
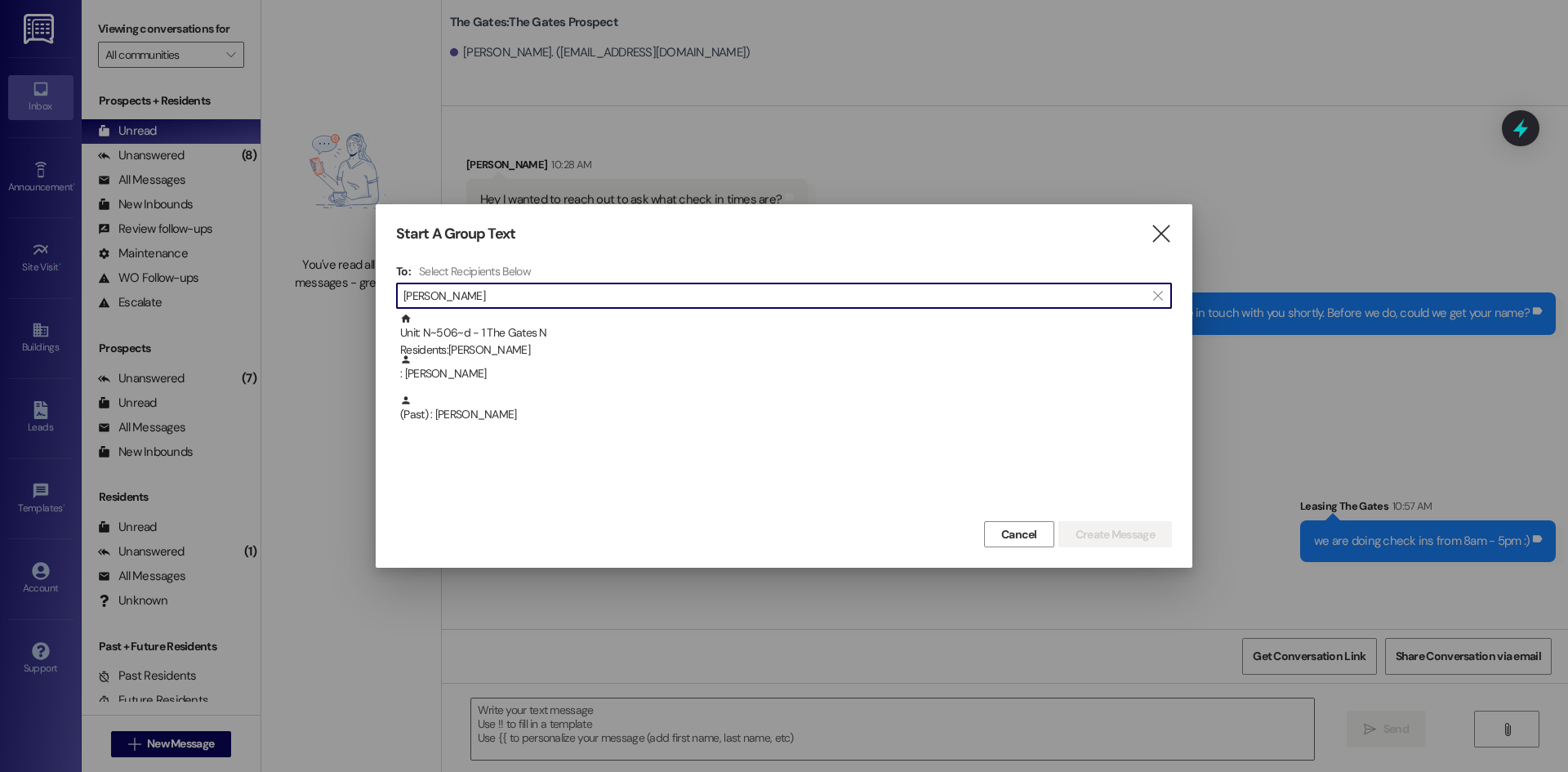
type input "[PERSON_NAME]"
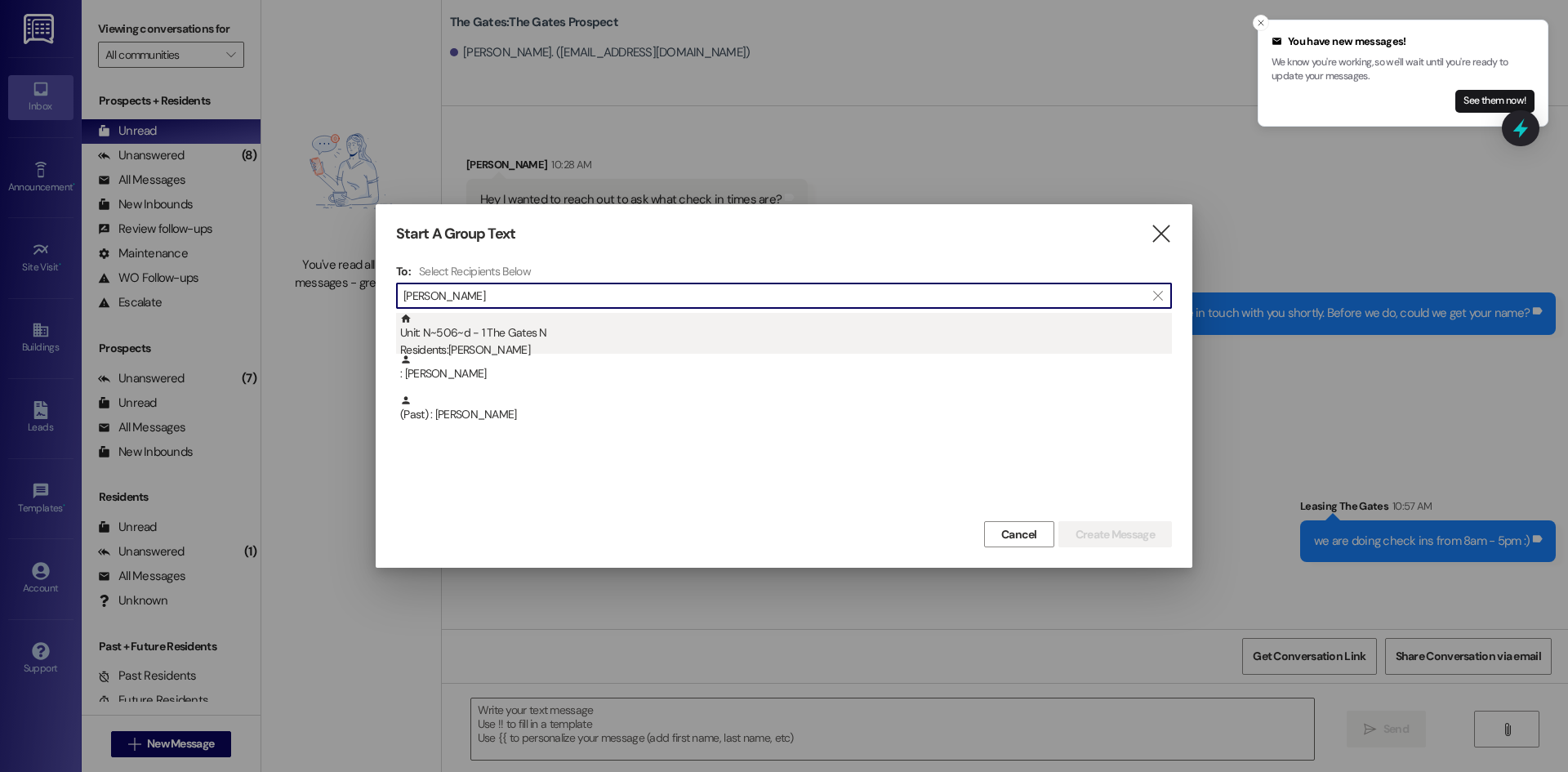
click at [511, 333] on div "Unit: N~506~d - 1 The Gates N Residents: [PERSON_NAME]" at bounding box center [785, 336] width 772 height 47
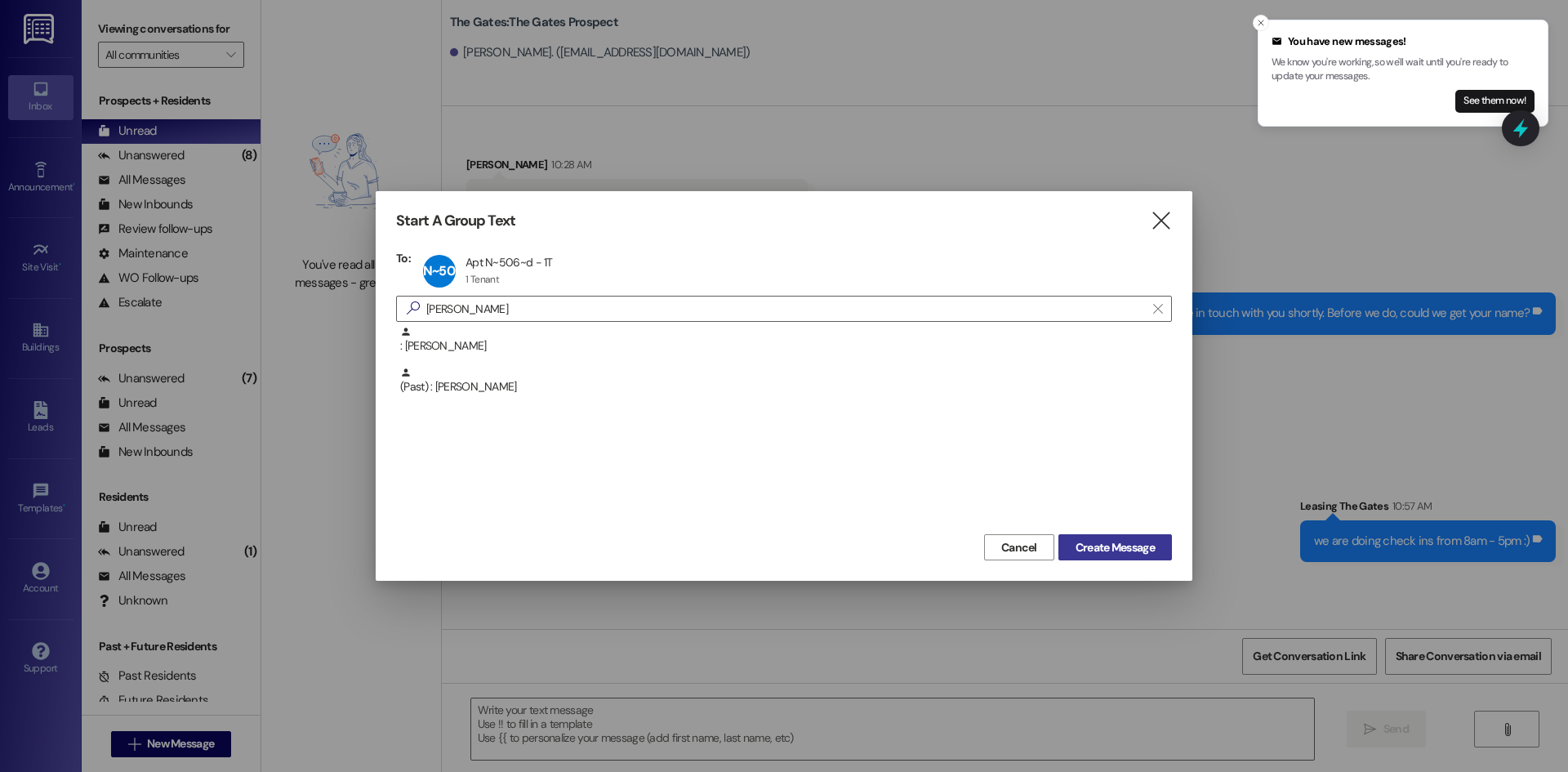
click at [1112, 545] on span "Create Message" at bounding box center [1115, 548] width 79 height 17
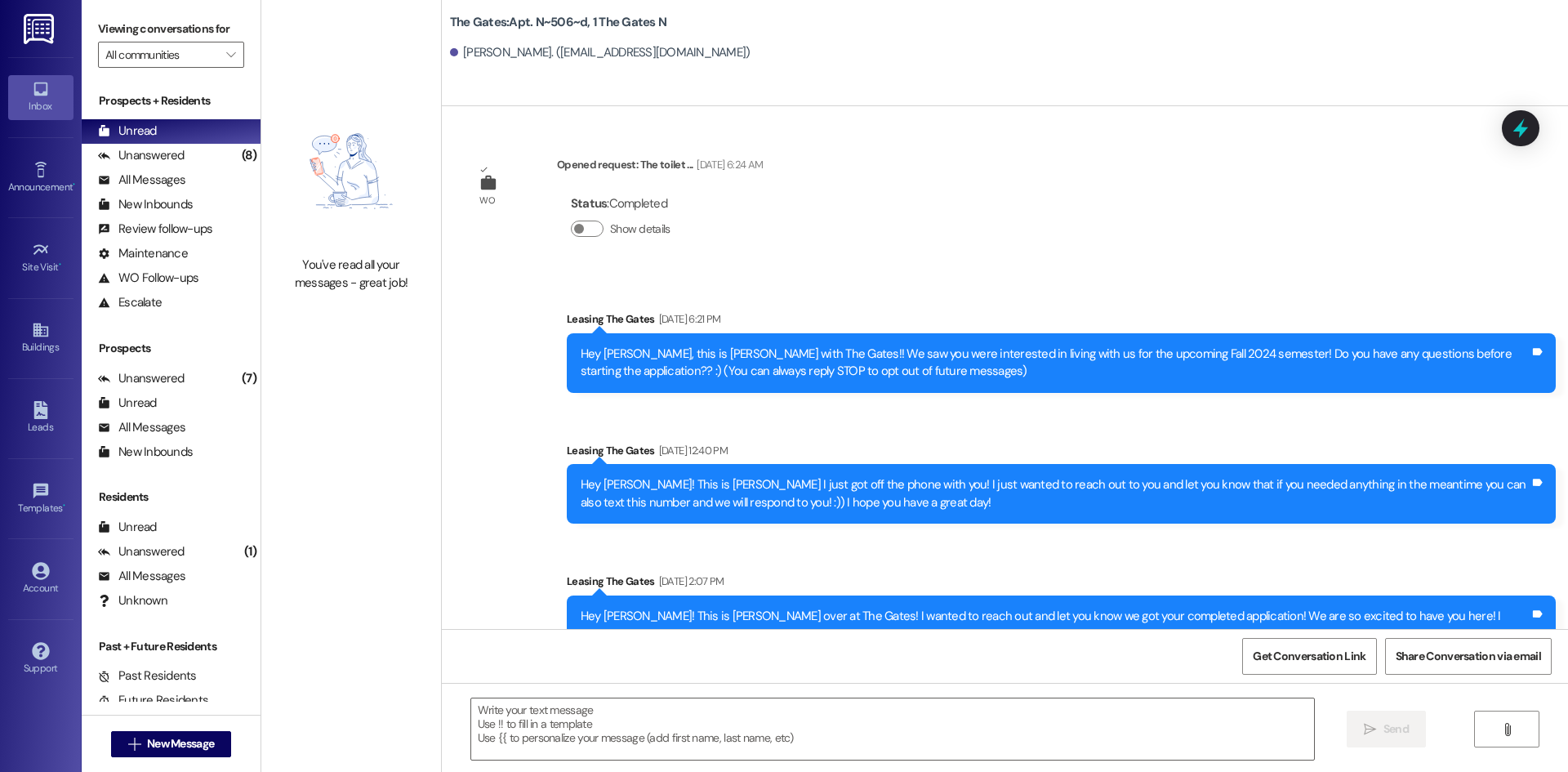
scroll to position [44372, 0]
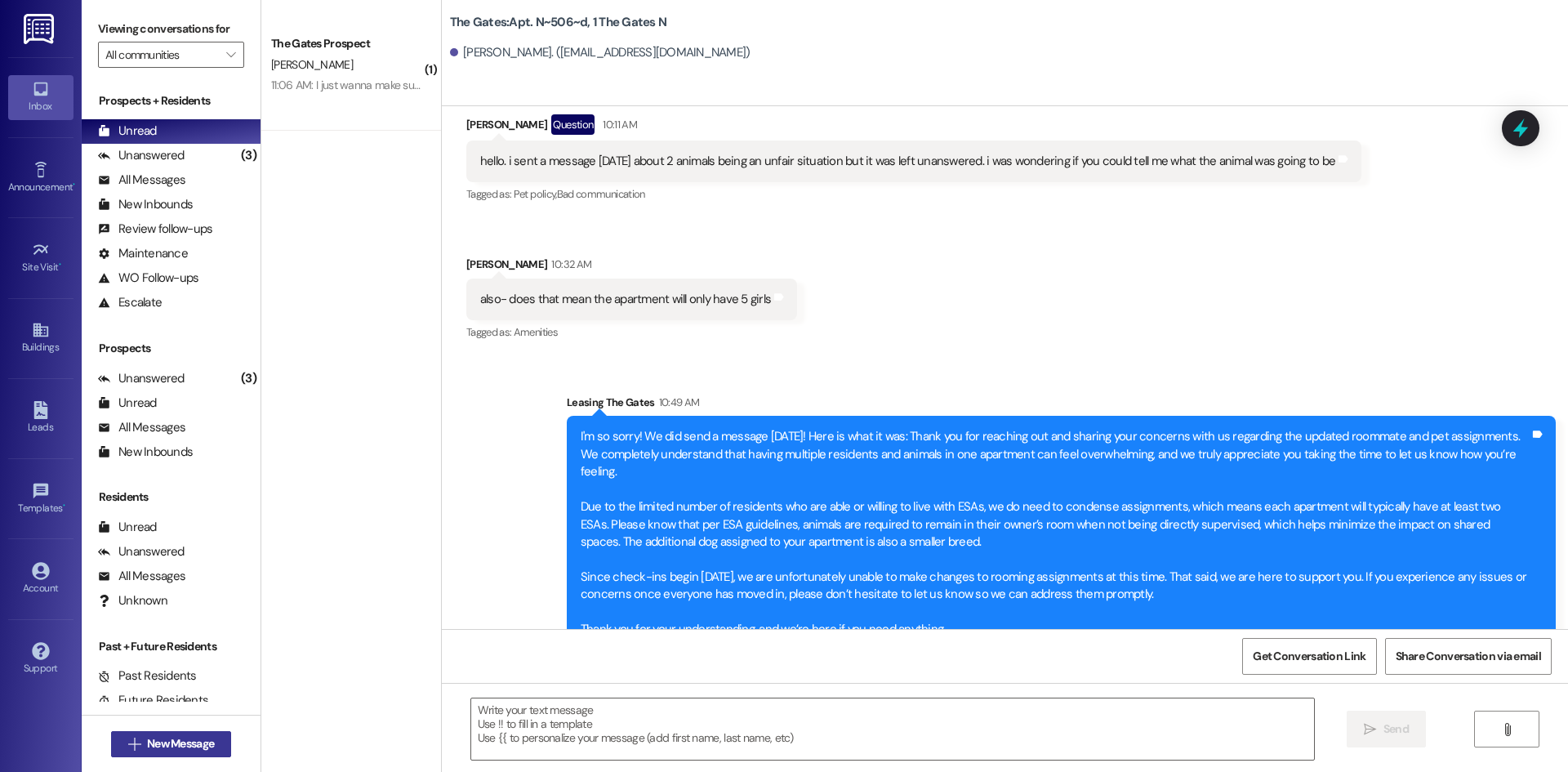
click at [183, 750] on span "New Message" at bounding box center [180, 744] width 67 height 17
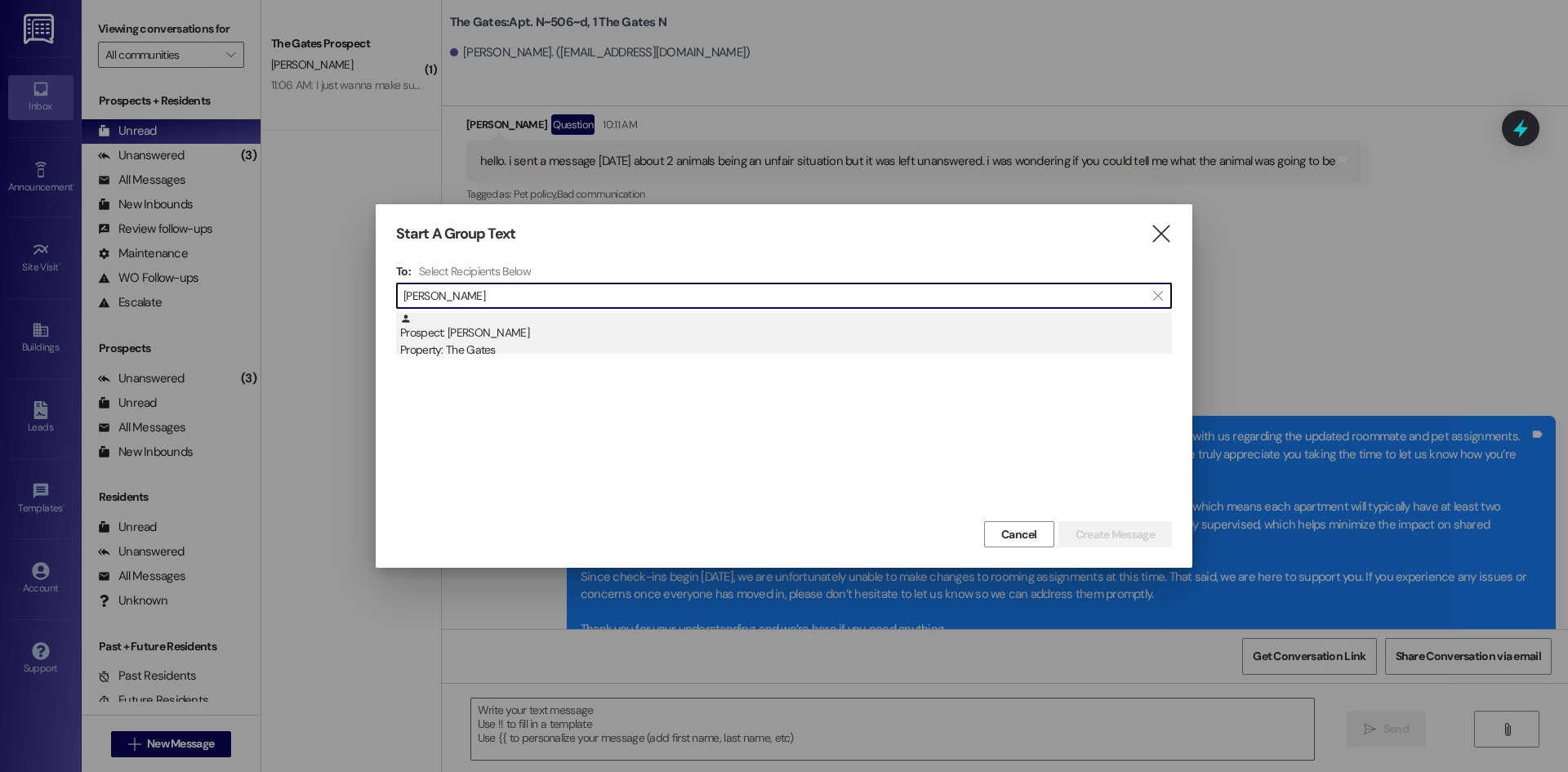
type input "[PERSON_NAME]"
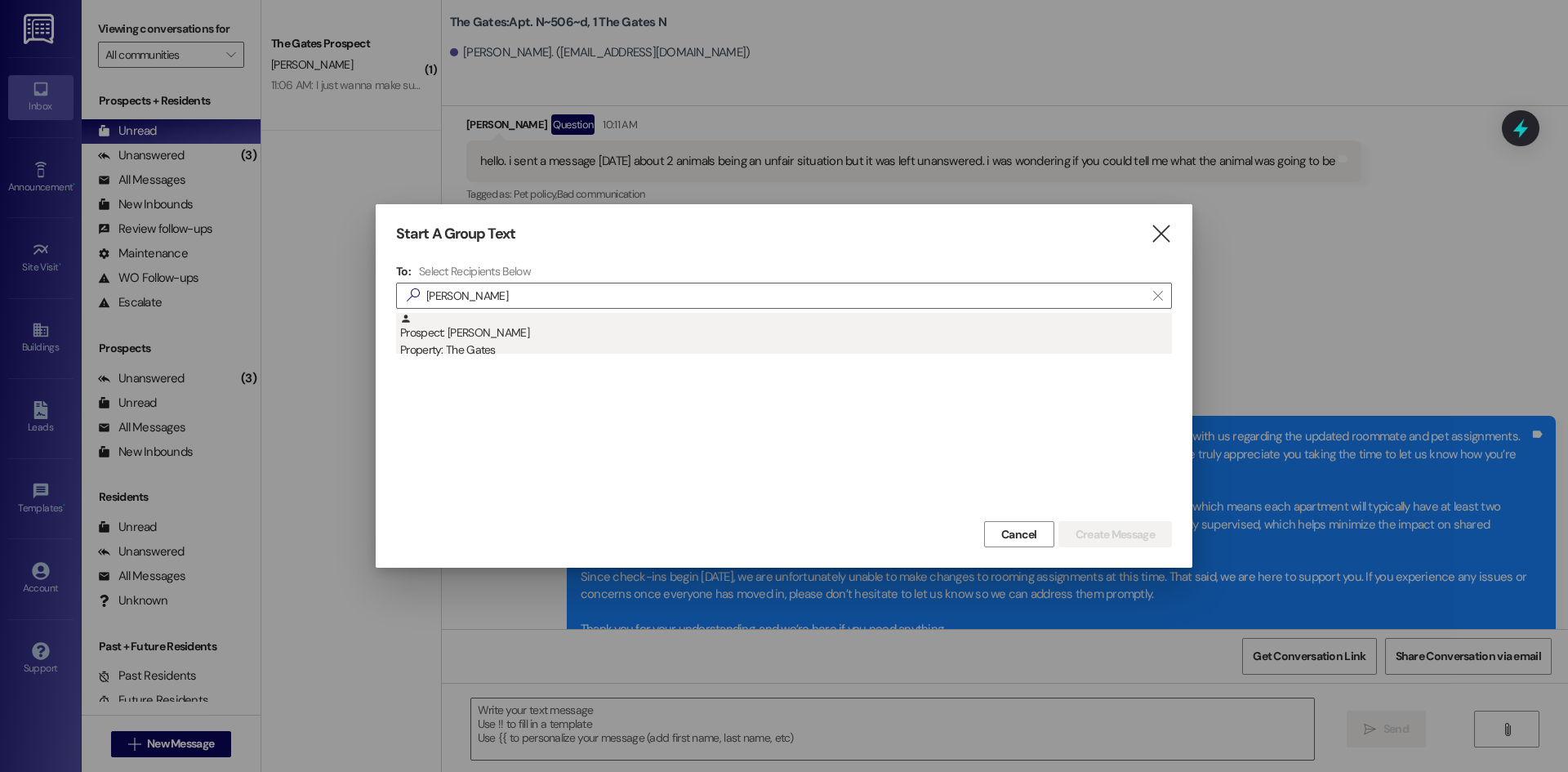
click at [600, 336] on div "Prospect: [PERSON_NAME] Property: The Gates" at bounding box center [785, 336] width 772 height 47
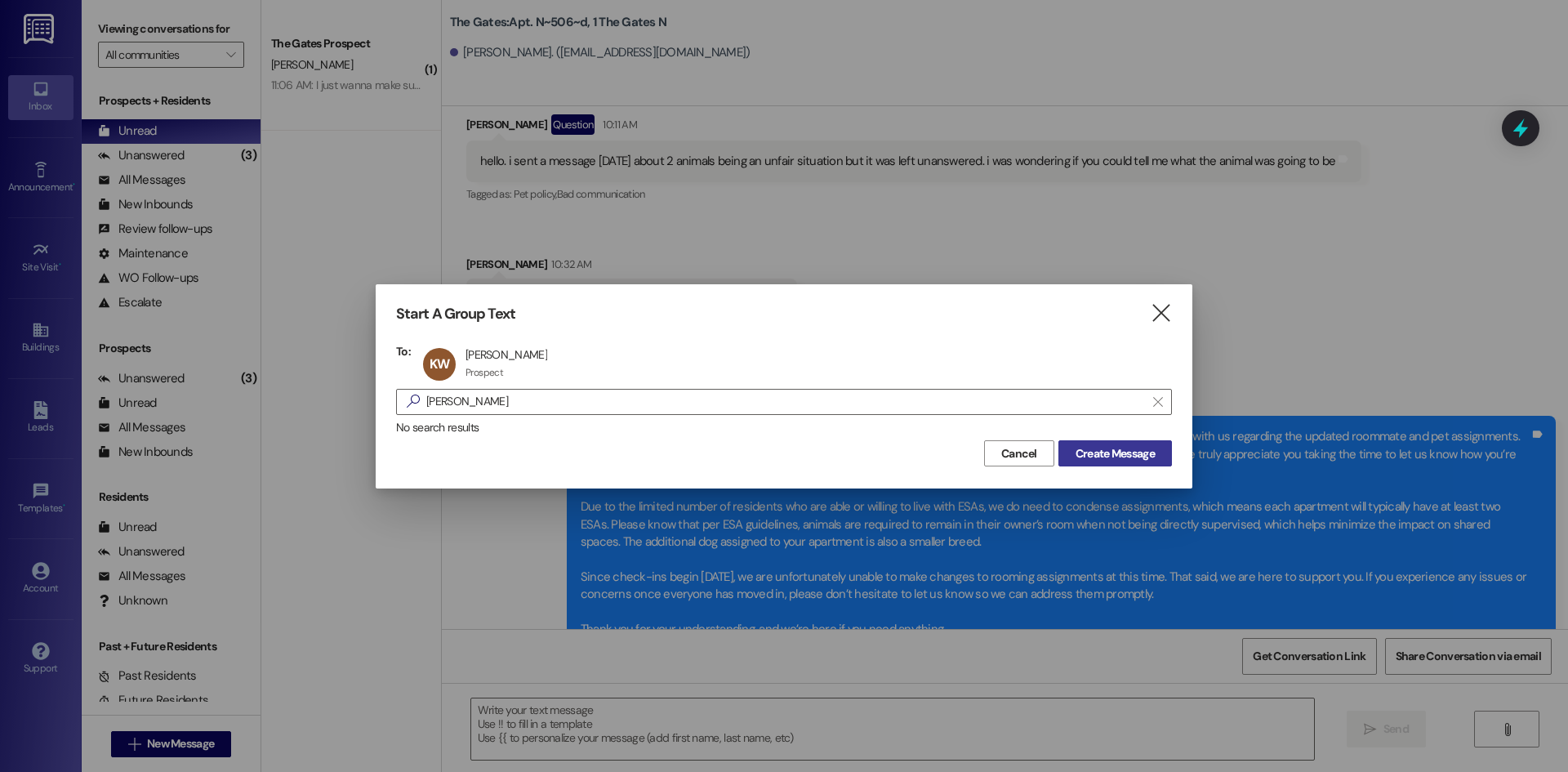
click at [1099, 460] on span "Create Message" at bounding box center [1115, 454] width 79 height 17
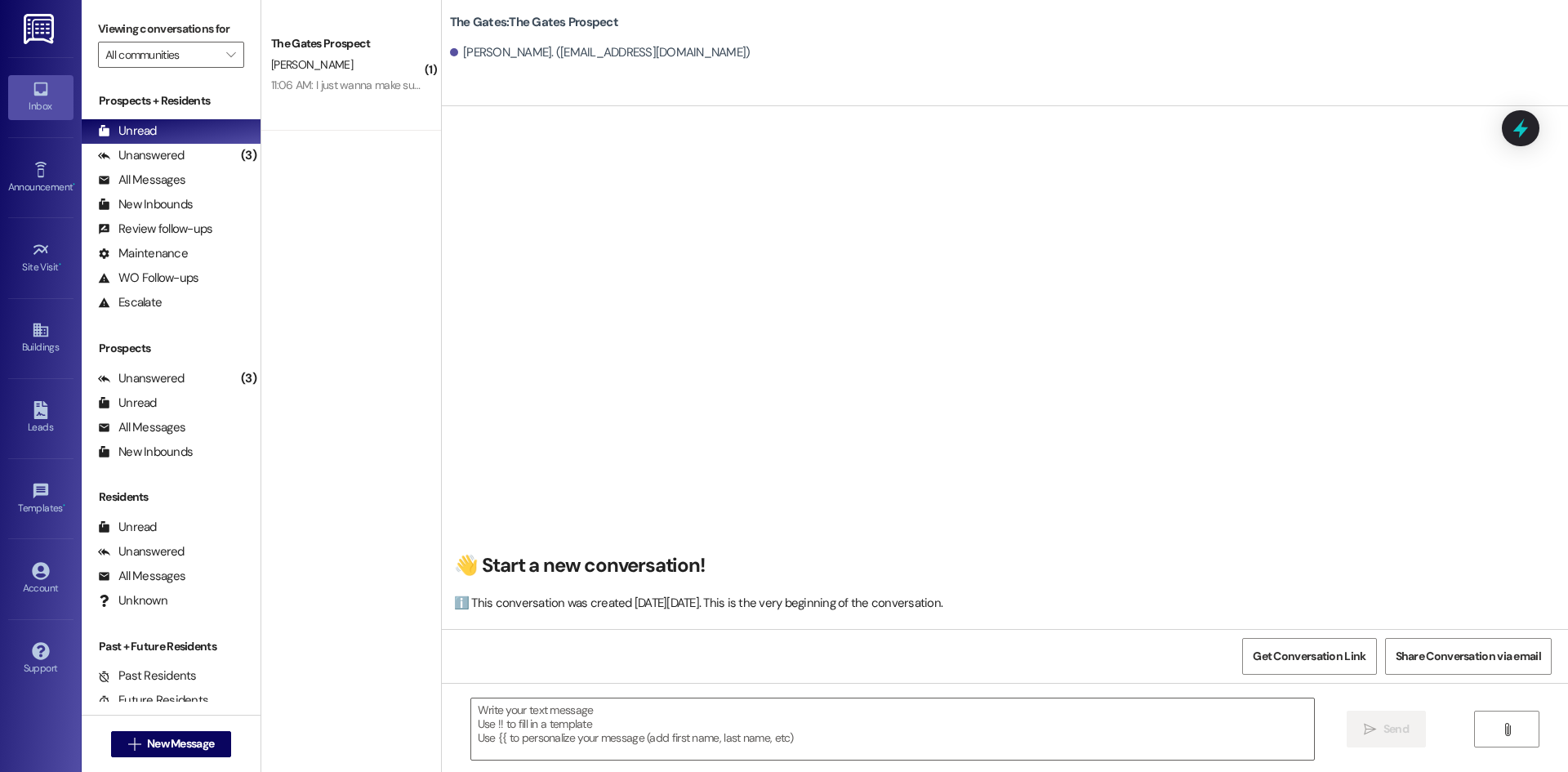
scroll to position [1, 0]
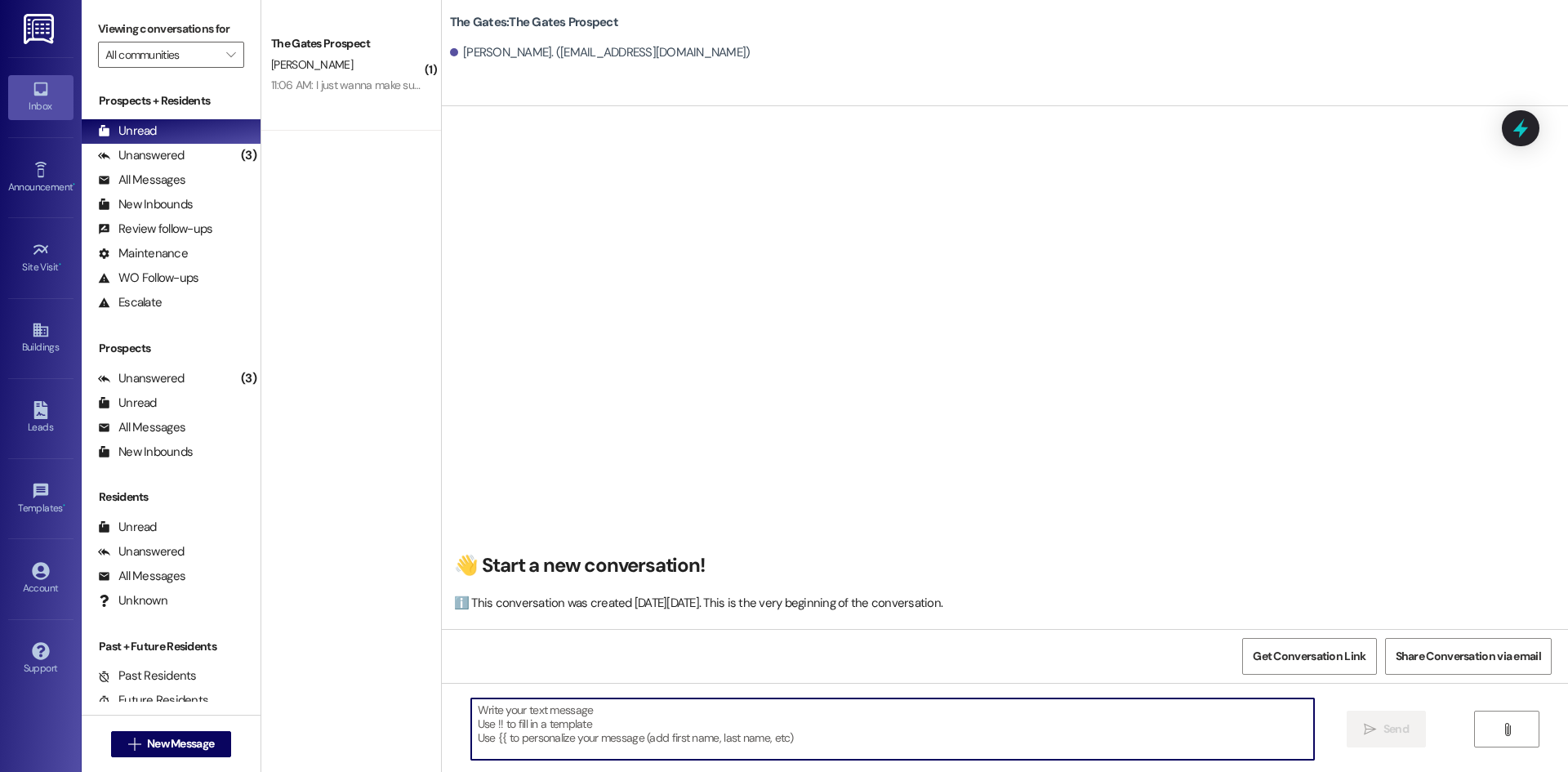
click at [542, 715] on textarea at bounding box center [892, 729] width 843 height 61
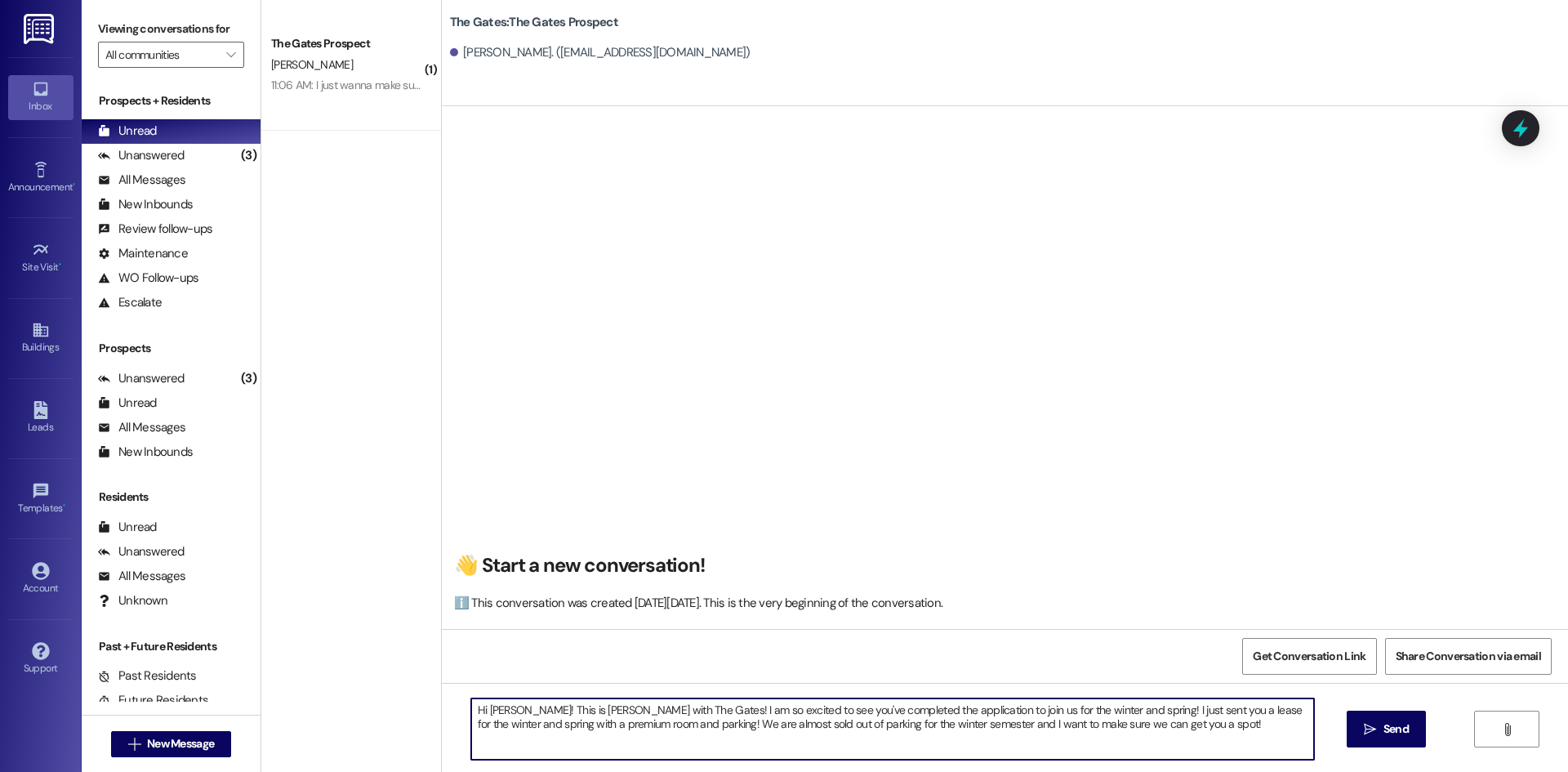
click at [570, 725] on textarea "Hi [PERSON_NAME]! This is [PERSON_NAME] with The Gates! I am so excited to see …" at bounding box center [892, 729] width 843 height 61
click at [1210, 734] on textarea "Hi [PERSON_NAME]! This is [PERSON_NAME] with The Gates! I am so excited to see …" at bounding box center [892, 729] width 843 height 61
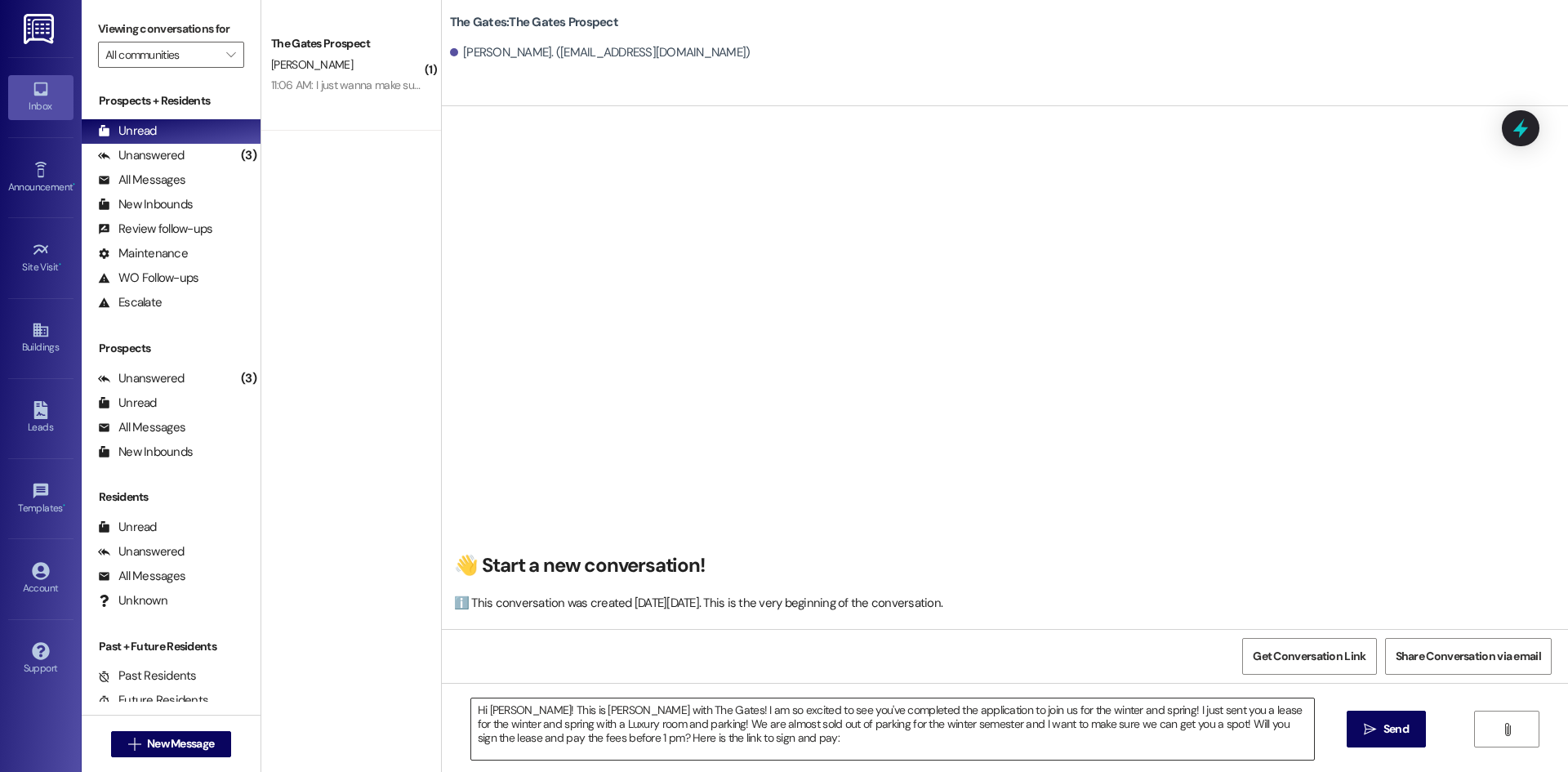
click at [826, 747] on textarea "Hi [PERSON_NAME]! This is [PERSON_NAME] with The Gates! I am so excited to see …" at bounding box center [892, 729] width 843 height 61
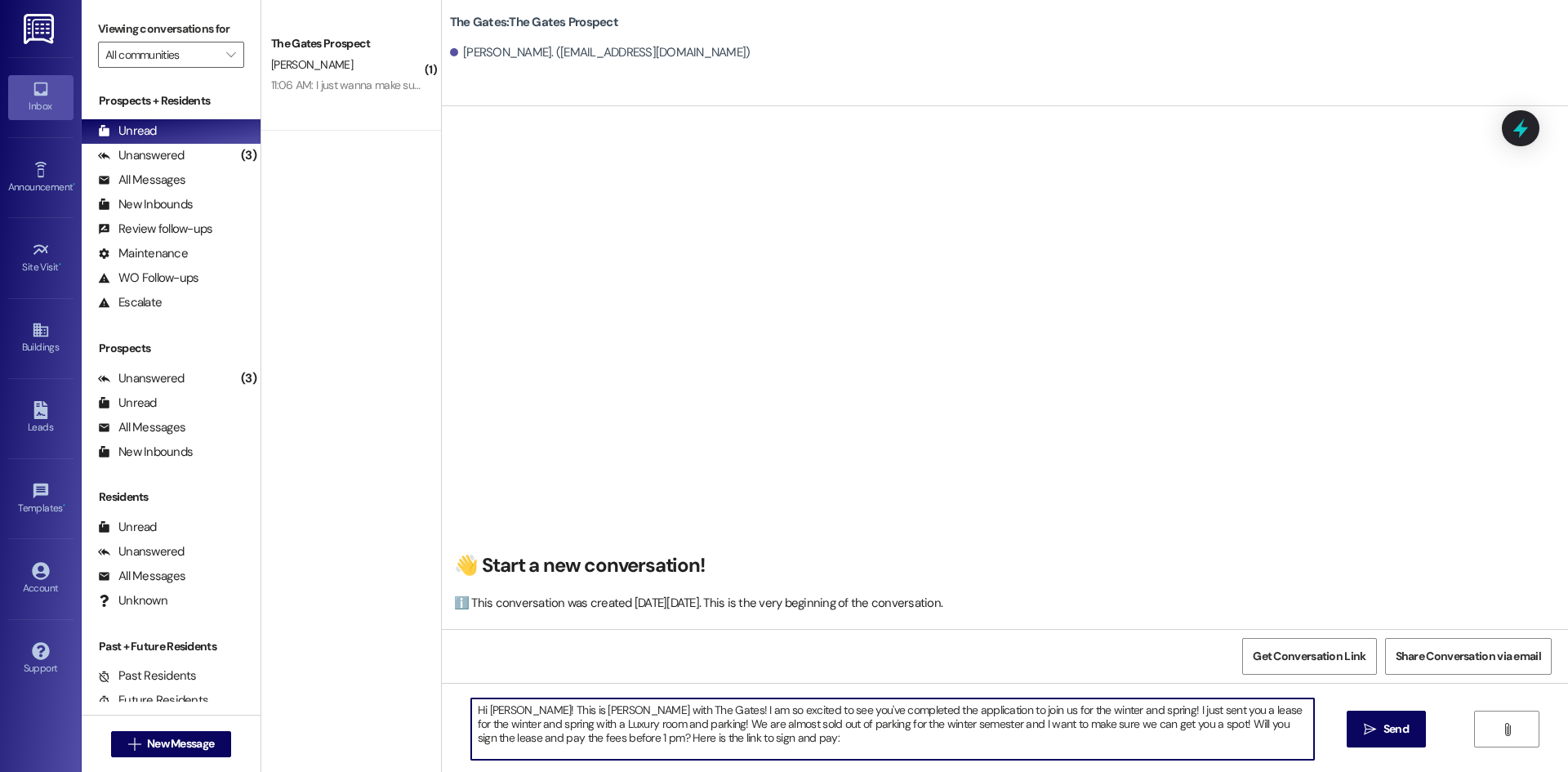
paste textarea "[URL][DOMAIN_NAME]"
type textarea "Hi [PERSON_NAME]! This is [PERSON_NAME] with The Gates! I am so excited to see …"
click at [1405, 727] on span "Send" at bounding box center [1396, 729] width 25 height 17
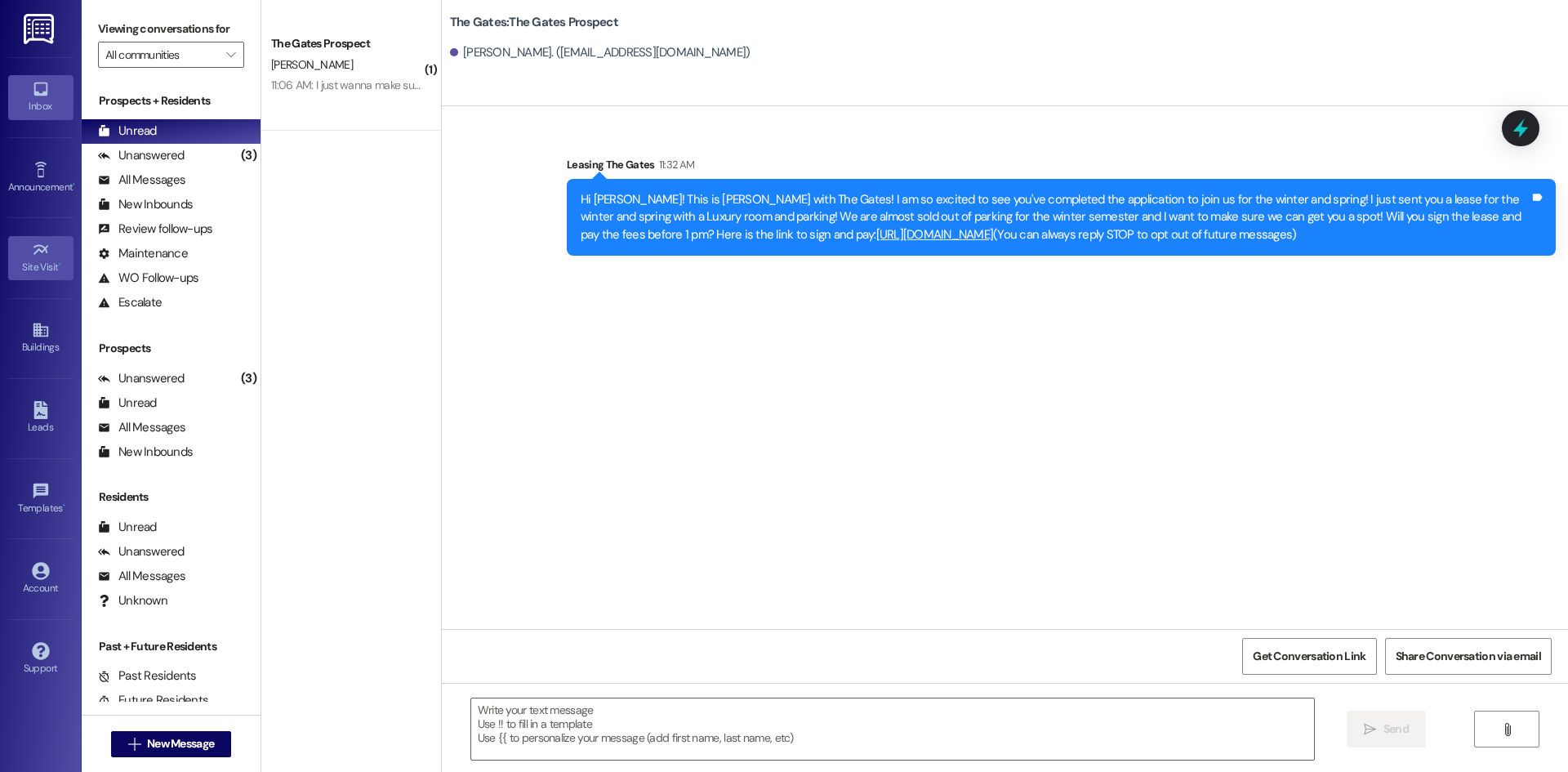
scroll to position [0, 0]
